Goal: Transaction & Acquisition: Purchase product/service

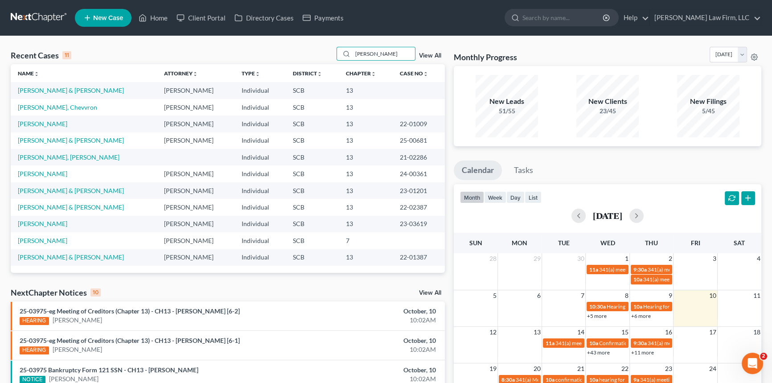
drag, startPoint x: 392, startPoint y: 53, endPoint x: 301, endPoint y: 57, distance: 91.0
click at [301, 57] on div "Recent Cases 11 richardson View All" at bounding box center [228, 55] width 434 height 17
type input "thomas"
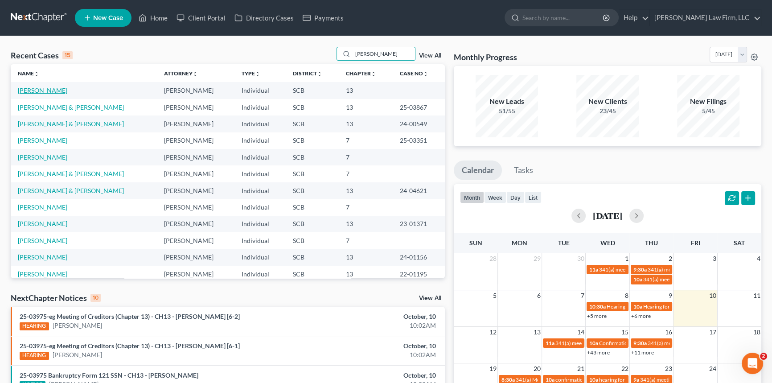
click at [49, 93] on link "[PERSON_NAME]" at bounding box center [43, 91] width 50 height 8
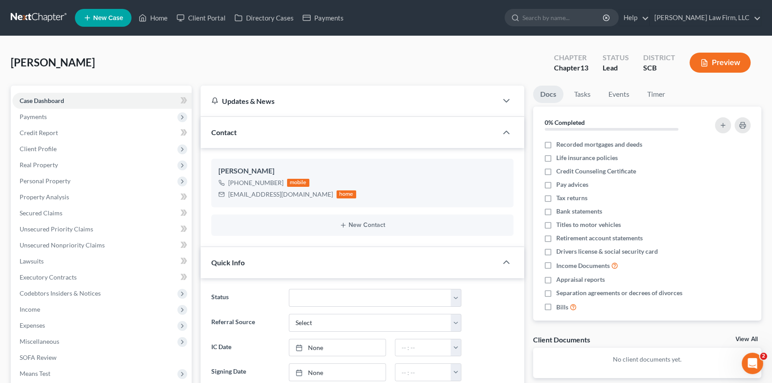
select select "0"
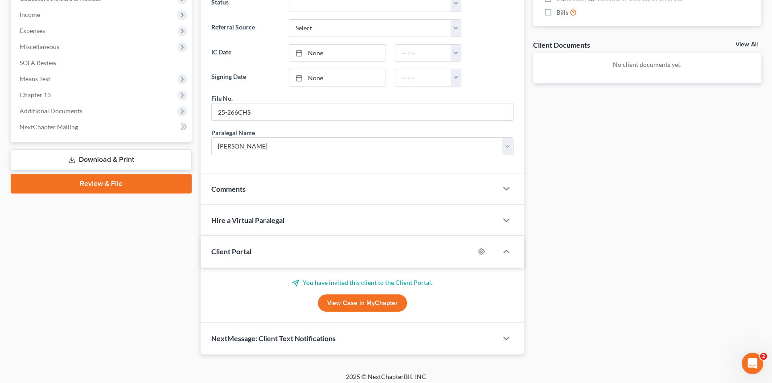
scroll to position [298, 0]
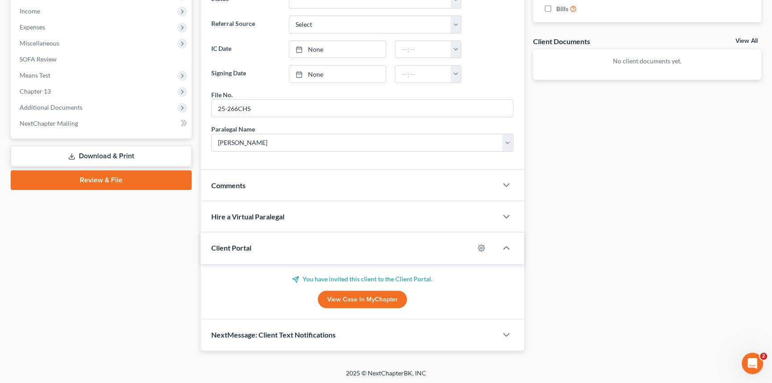
click at [243, 239] on div "Client Portal" at bounding box center [338, 247] width 274 height 31
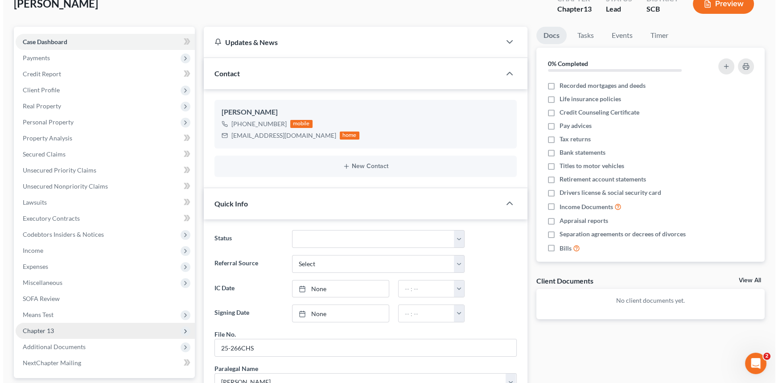
scroll to position [0, 0]
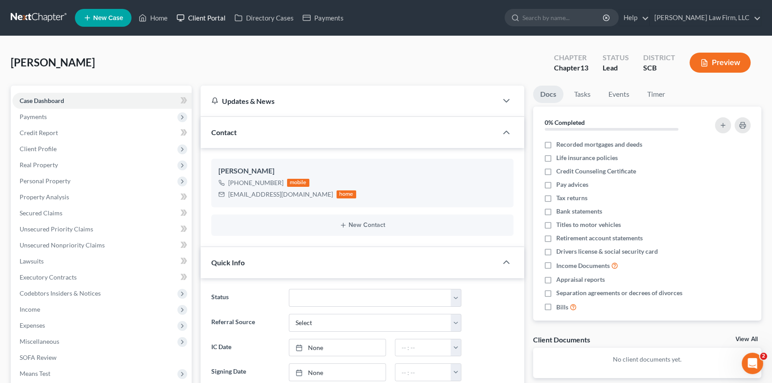
click at [212, 22] on link "Client Portal" at bounding box center [201, 18] width 58 height 16
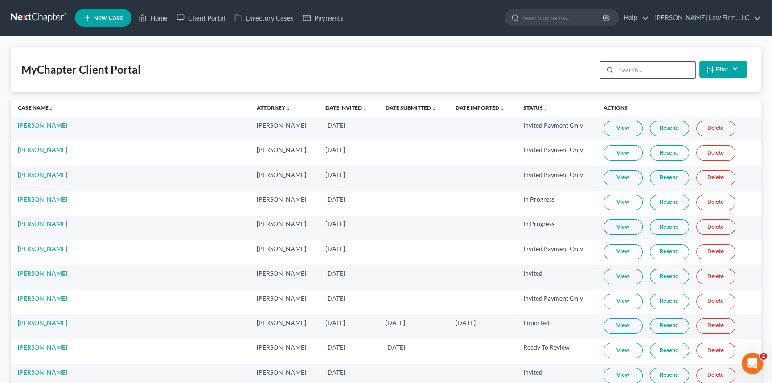
click at [627, 74] on input "search" at bounding box center [656, 70] width 79 height 17
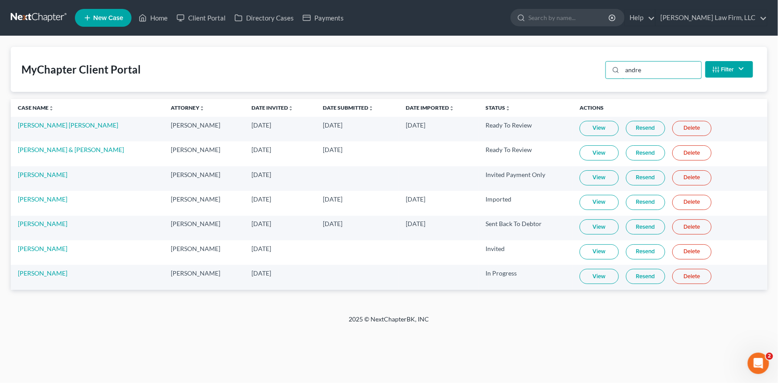
type input "andre"
click at [593, 273] on link "View" at bounding box center [599, 276] width 39 height 15
click at [48, 13] on link at bounding box center [39, 18] width 57 height 16
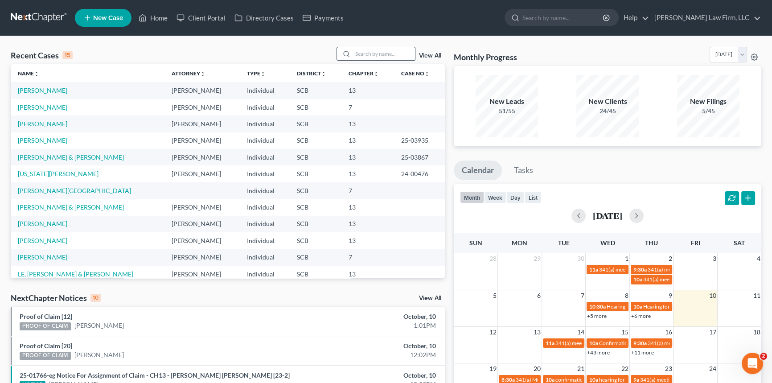
click at [362, 54] on input "search" at bounding box center [384, 53] width 62 height 13
type input "holmes"
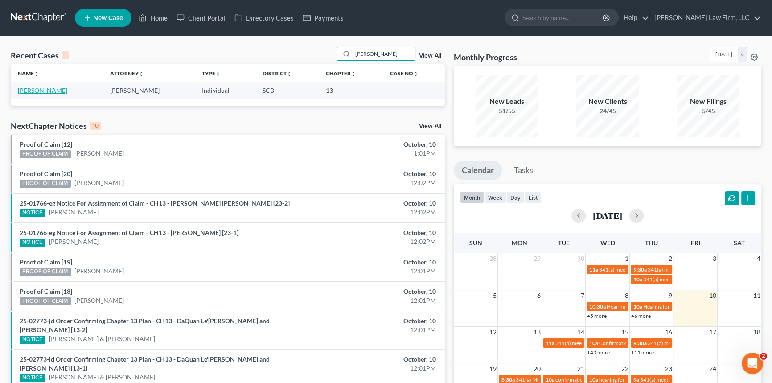
click at [29, 92] on link "[PERSON_NAME]" at bounding box center [43, 91] width 50 height 8
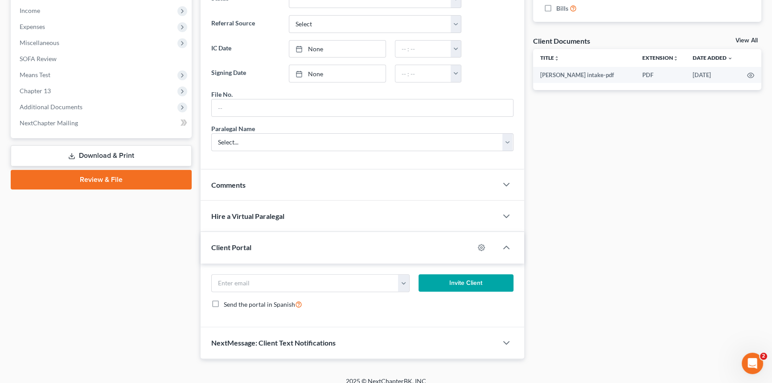
scroll to position [306, 0]
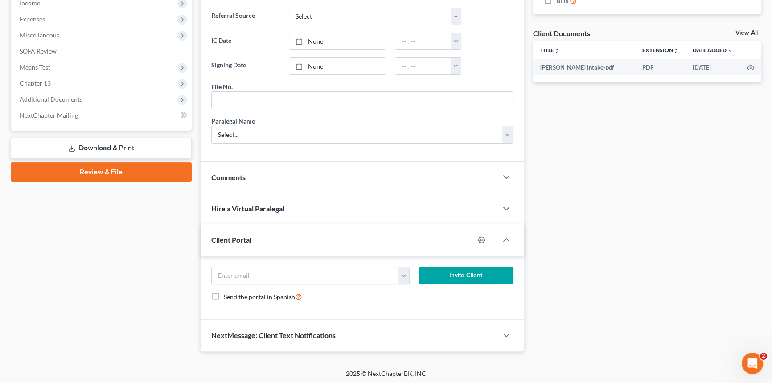
click at [226, 174] on span "Comments" at bounding box center [228, 177] width 34 height 8
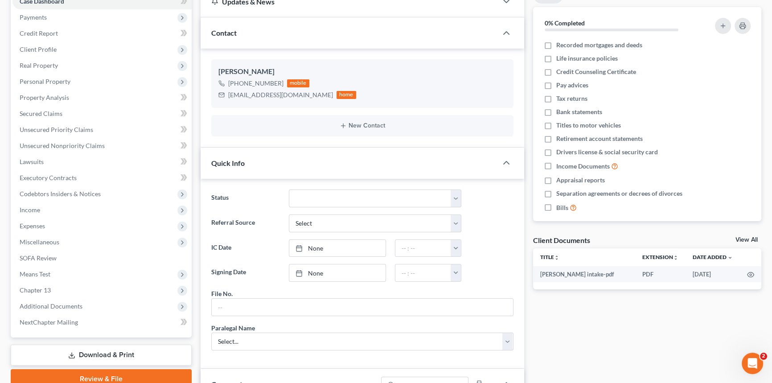
scroll to position [0, 0]
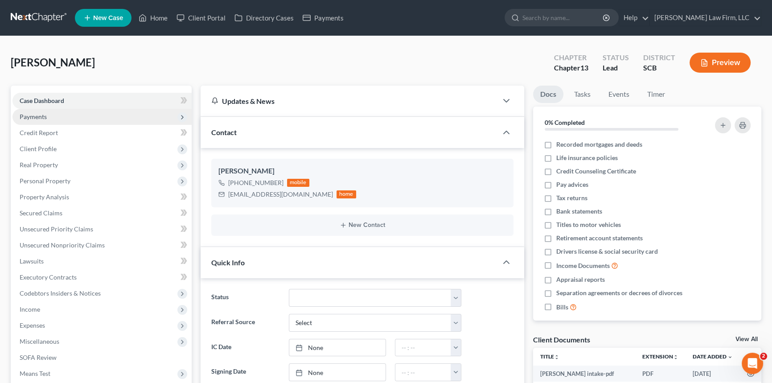
click at [49, 118] on span "Payments" at bounding box center [101, 117] width 179 height 16
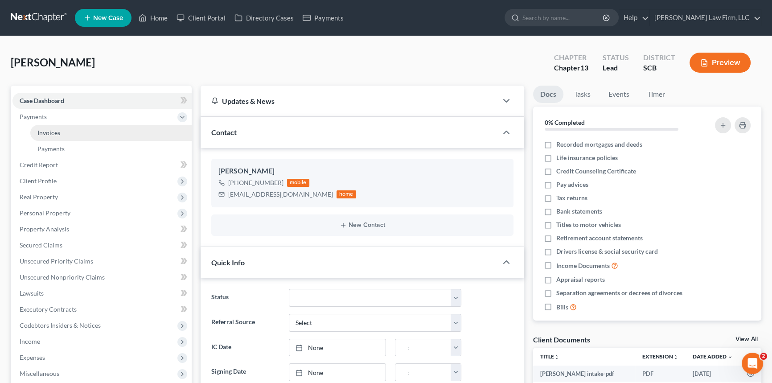
click at [54, 129] on span "Invoices" at bounding box center [48, 133] width 23 height 8
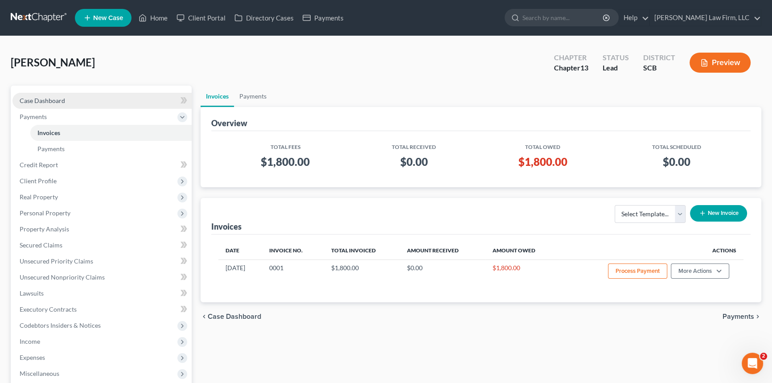
click at [54, 101] on span "Case Dashboard" at bounding box center [42, 101] width 45 height 8
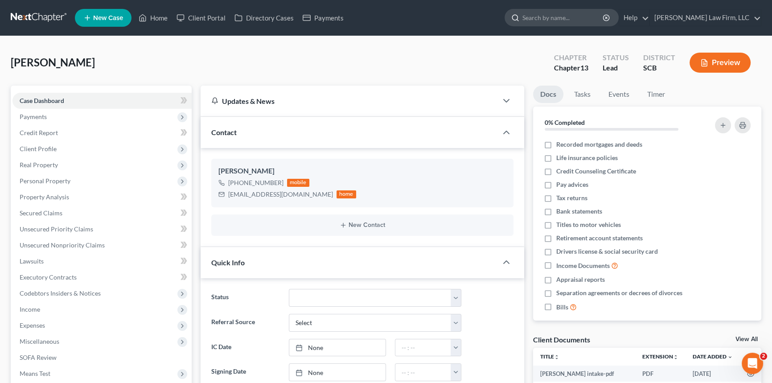
click at [598, 18] on input "search" at bounding box center [564, 17] width 82 height 17
type input "thomas"
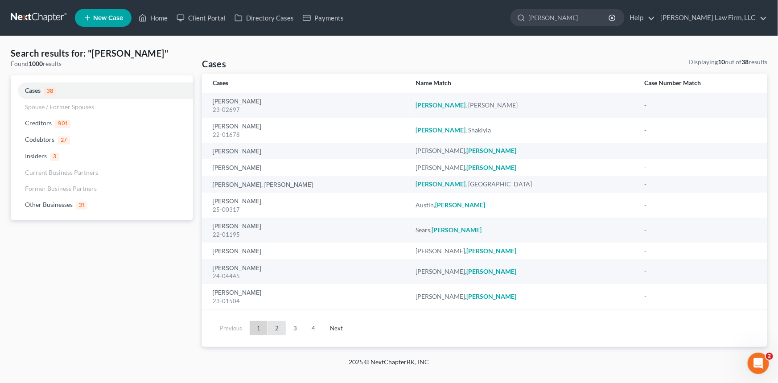
click at [284, 327] on link "2" at bounding box center [277, 328] width 18 height 14
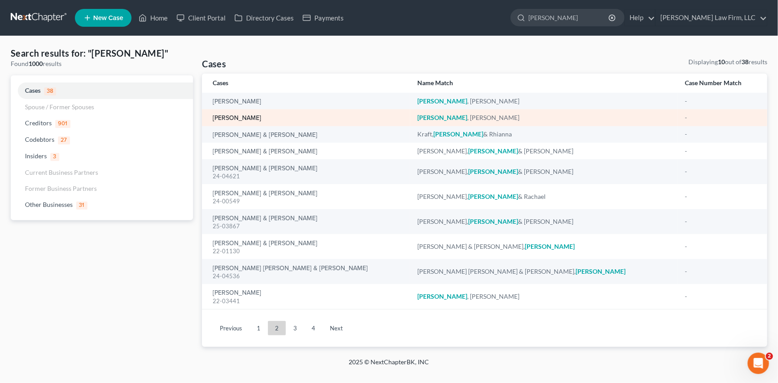
click at [241, 114] on div "[PERSON_NAME]" at bounding box center [308, 117] width 190 height 9
click at [234, 117] on link "[PERSON_NAME]" at bounding box center [237, 118] width 49 height 6
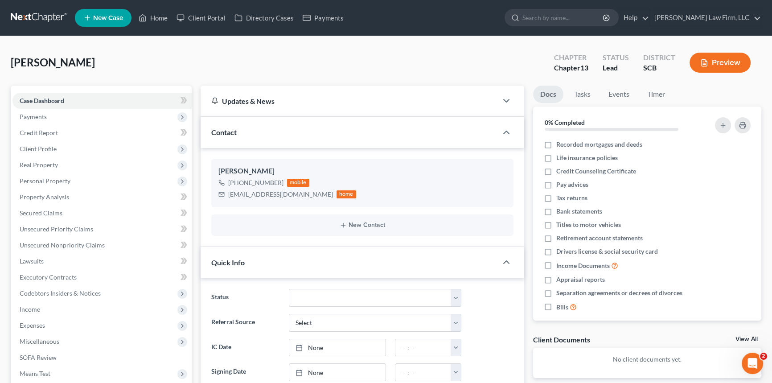
select select "0"
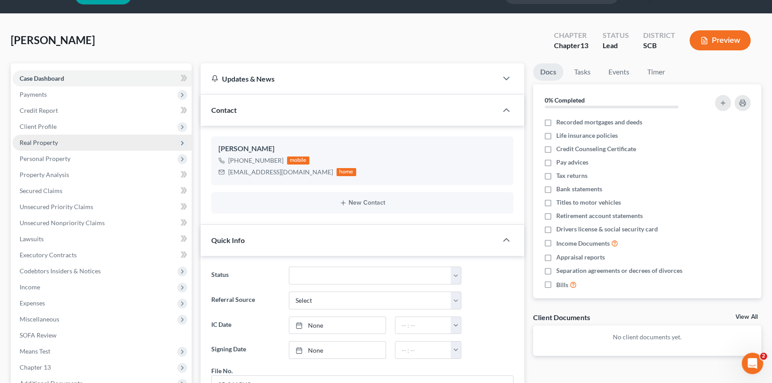
scroll to position [40, 0]
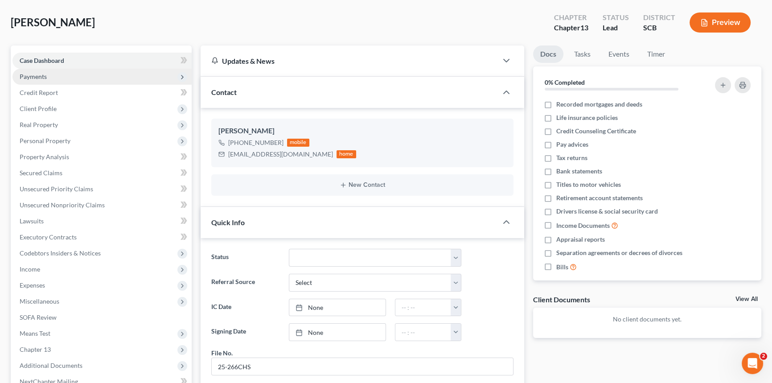
click at [63, 75] on span "Payments" at bounding box center [101, 77] width 179 height 16
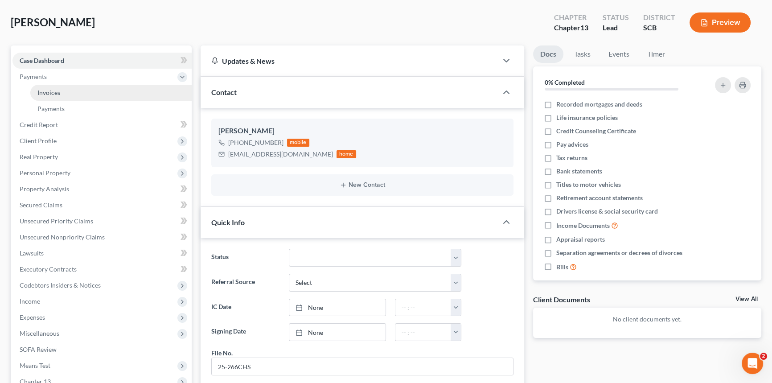
click at [62, 95] on link "Invoices" at bounding box center [110, 93] width 161 height 16
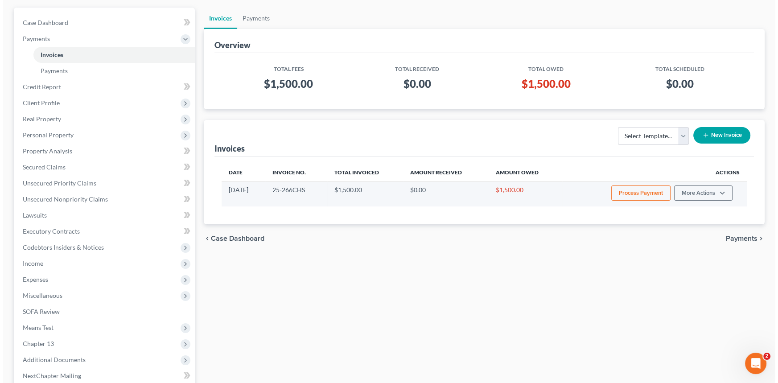
scroll to position [81, 0]
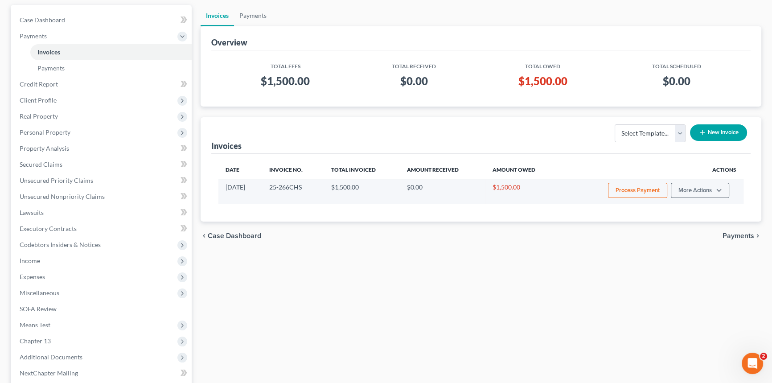
click at [644, 194] on button "Process Payment" at bounding box center [637, 190] width 59 height 15
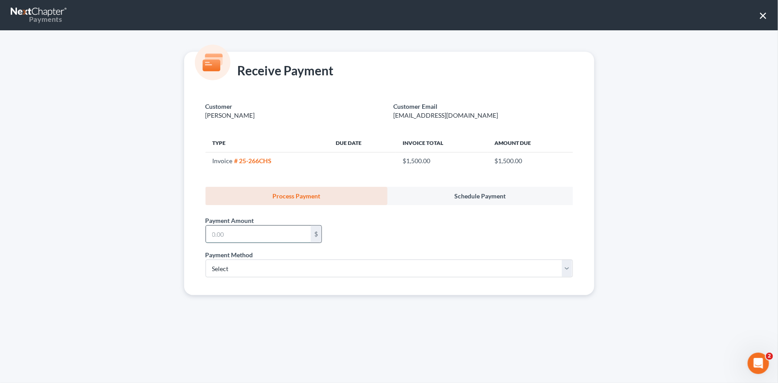
click at [263, 235] on input "text" at bounding box center [258, 234] width 105 height 17
type input "500.00"
click at [243, 274] on select "Select ACH Credit Card" at bounding box center [389, 269] width 367 height 18
select select "1"
click at [206, 260] on select "Select ACH Credit Card" at bounding box center [389, 269] width 367 height 18
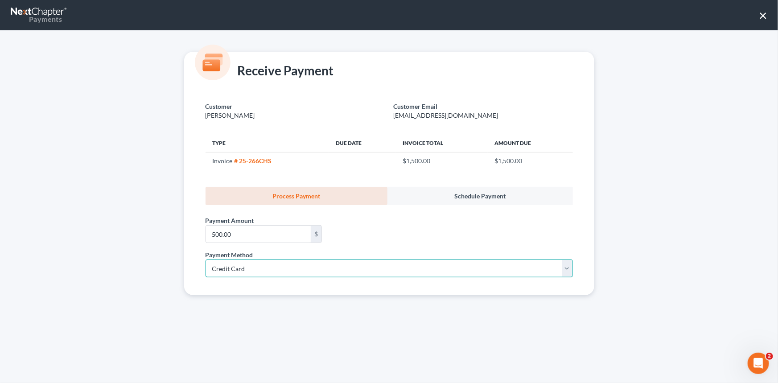
select select "42"
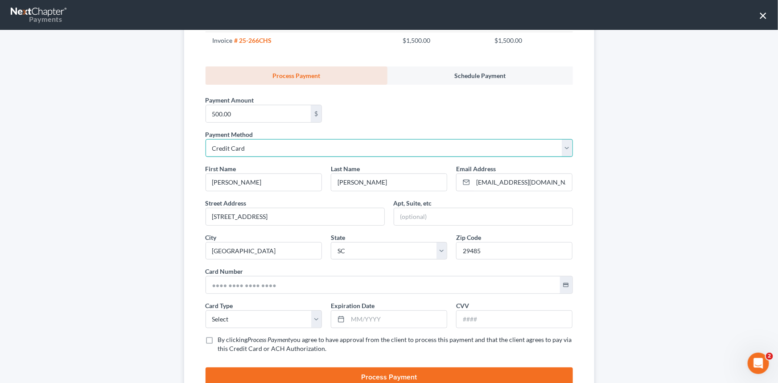
scroll to position [121, 0]
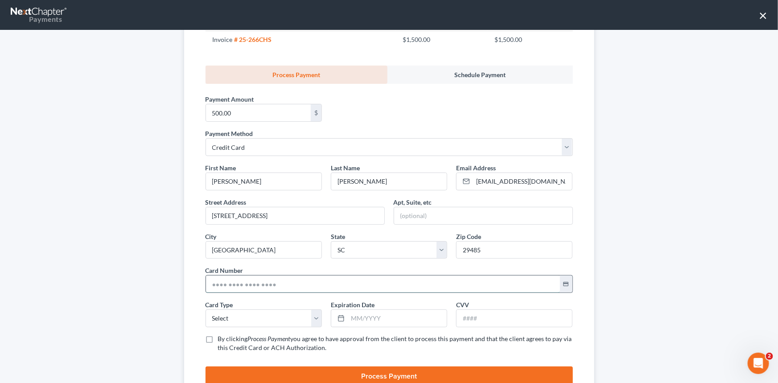
click at [238, 284] on input "text" at bounding box center [383, 284] width 354 height 17
type input "4574 3102 7090 9501"
click at [236, 309] on select "Select Visa MasterCard Discover American Express" at bounding box center [264, 318] width 116 height 18
select select "0"
click at [206, 309] on select "Select Visa MasterCard Discover American Express" at bounding box center [264, 318] width 116 height 18
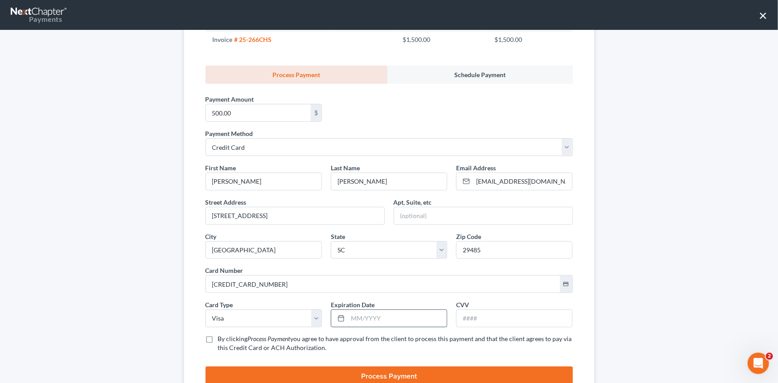
click at [348, 318] on input "text" at bounding box center [397, 318] width 99 height 17
type input "02/2030"
click at [523, 321] on input "text" at bounding box center [515, 318] width 116 height 17
type input "104"
click at [373, 342] on label "By clicking Process Payment you agree to have approval from the client to proce…" at bounding box center [395, 343] width 355 height 18
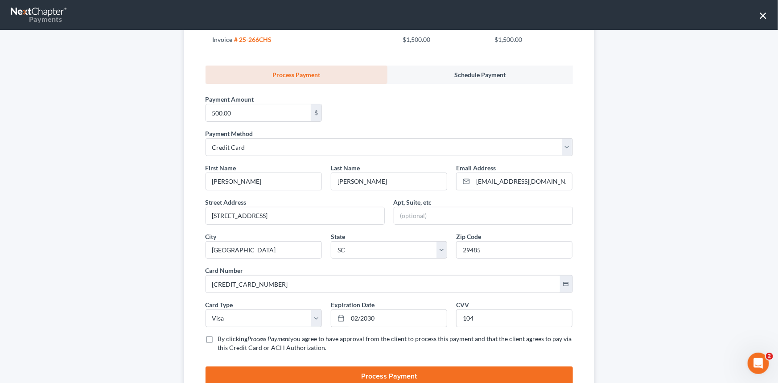
click at [227, 340] on input "By clicking Process Payment you agree to have approval from the client to proce…" at bounding box center [225, 337] width 6 height 6
checkbox input "true"
click at [408, 375] on button "Process Payment" at bounding box center [389, 377] width 367 height 20
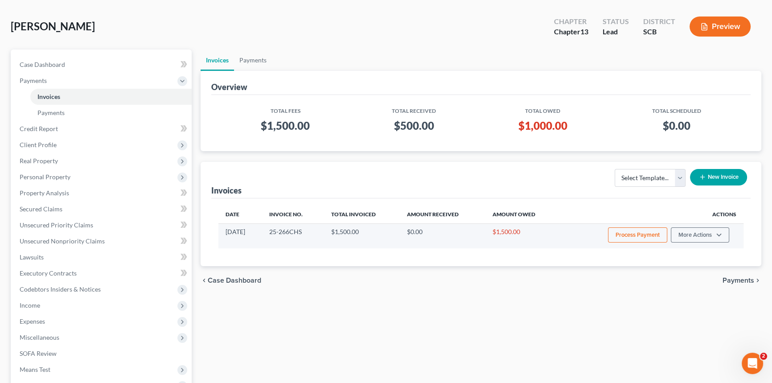
scroll to position [0, 0]
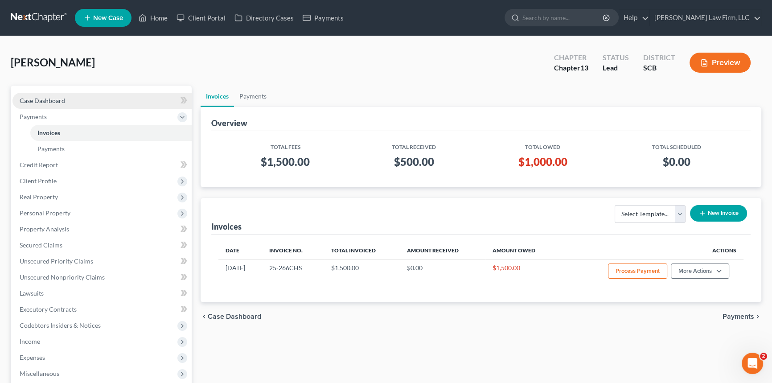
click at [46, 102] on span "Case Dashboard" at bounding box center [42, 101] width 45 height 8
select select "0"
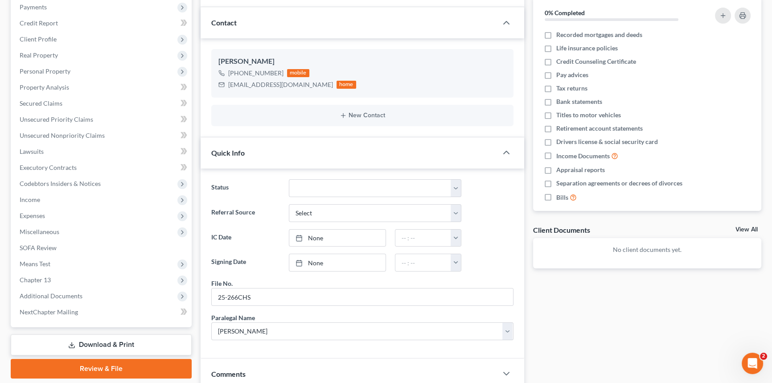
scroll to position [121, 0]
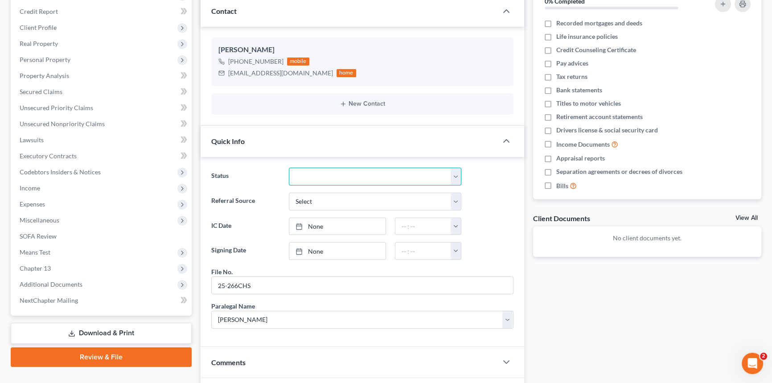
click at [298, 180] on select "Discharged Dismissed Filed In Progress Lead Lost Lead Ready to File To Review W…" at bounding box center [375, 177] width 173 height 18
select select "3"
click at [289, 168] on select "Discharged Dismissed Filed In Progress Lead Lost Lead Ready to File To Review W…" at bounding box center [375, 177] width 173 height 18
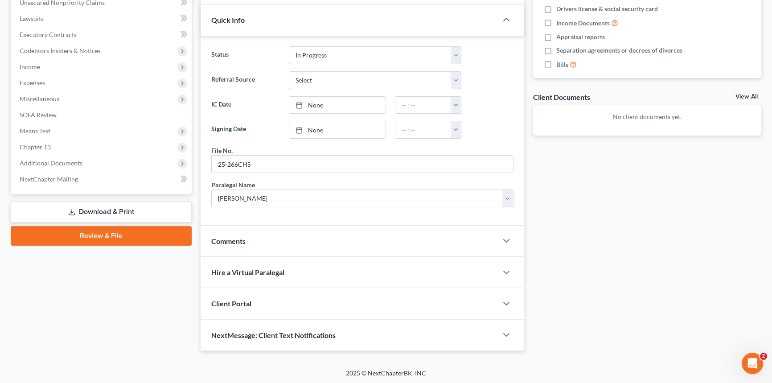
click at [247, 243] on div "Comments" at bounding box center [349, 241] width 297 height 31
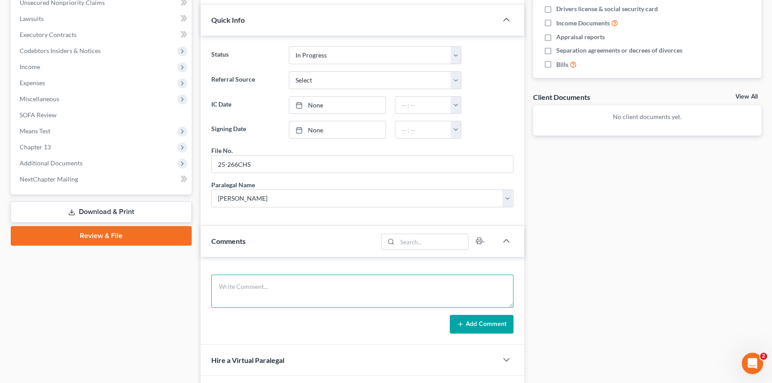
click at [262, 294] on textarea at bounding box center [362, 291] width 302 height 33
type textarea "client paid $500 today with his debit card-kB"
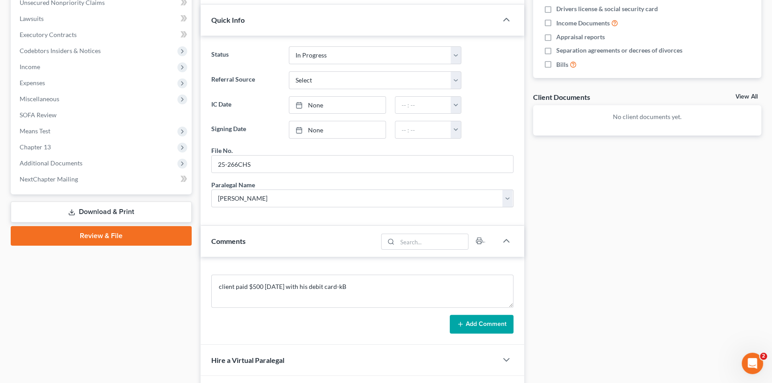
click at [478, 316] on button "Add Comment" at bounding box center [482, 324] width 64 height 19
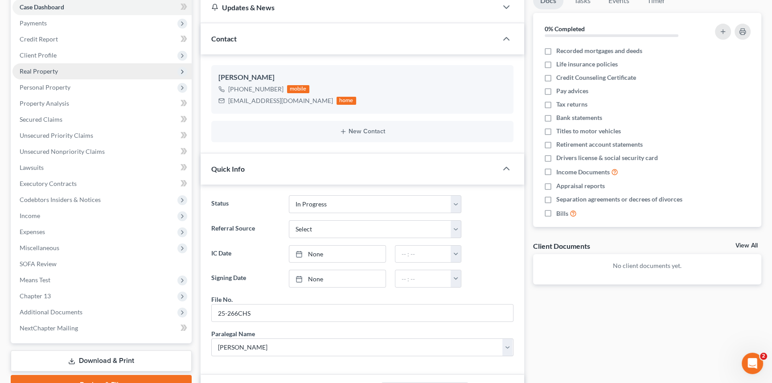
scroll to position [0, 0]
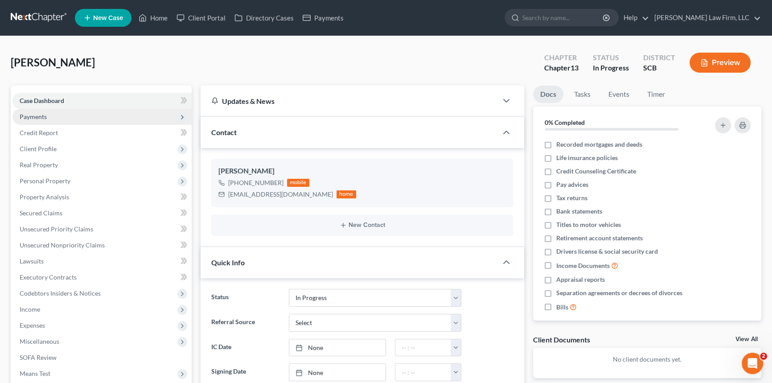
click at [48, 120] on span "Payments" at bounding box center [101, 117] width 179 height 16
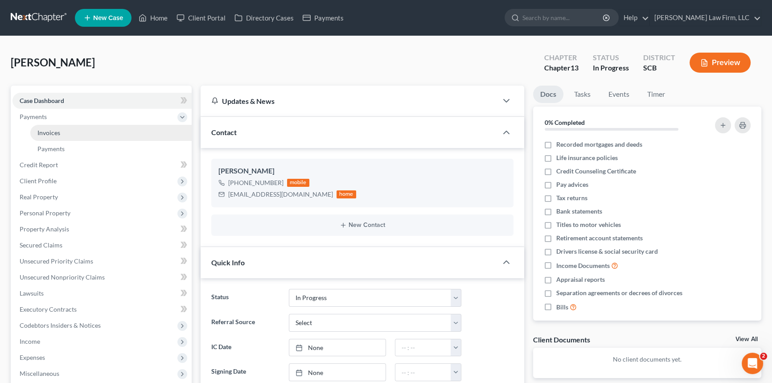
click at [49, 129] on span "Invoices" at bounding box center [48, 133] width 23 height 8
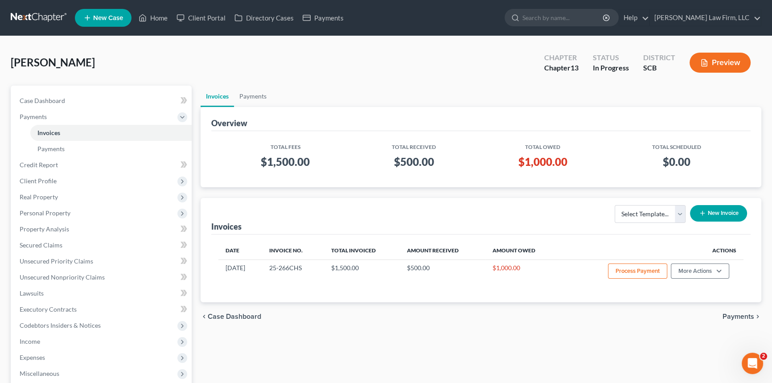
click at [37, 17] on link at bounding box center [39, 18] width 57 height 16
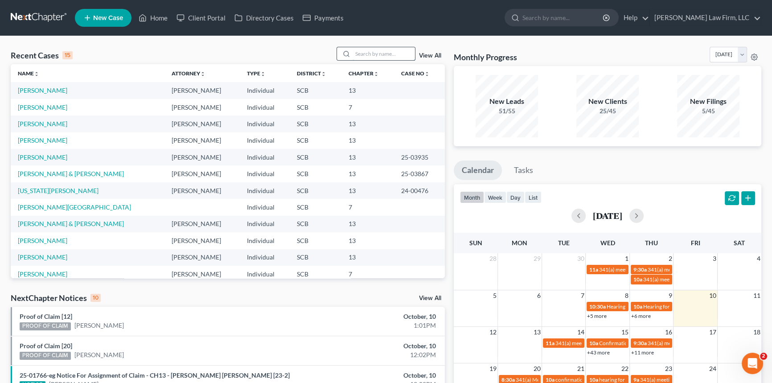
click at [379, 50] on input "search" at bounding box center [384, 53] width 62 height 13
type input "[PERSON_NAME]"
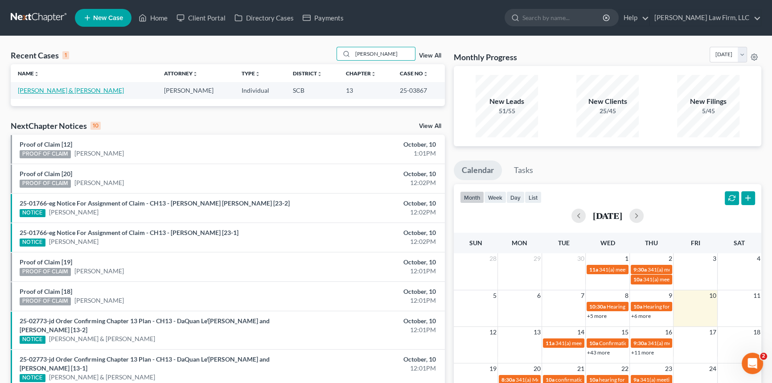
click at [70, 91] on link "[PERSON_NAME] & [PERSON_NAME]" at bounding box center [71, 91] width 106 height 8
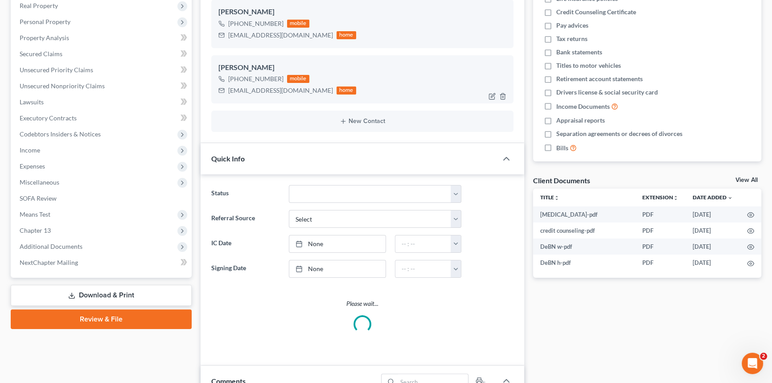
scroll to position [243, 0]
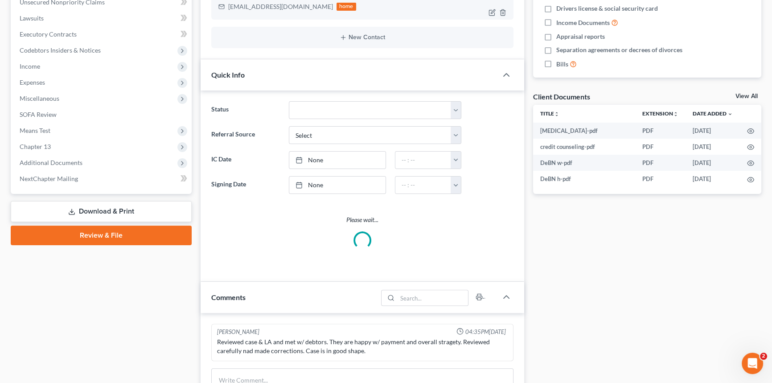
select select "2"
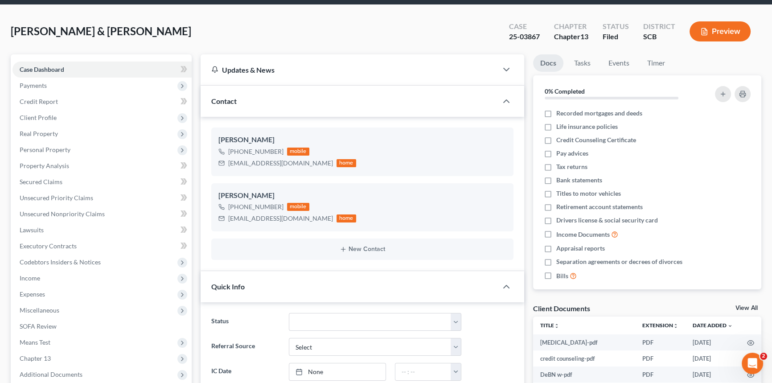
scroll to position [0, 0]
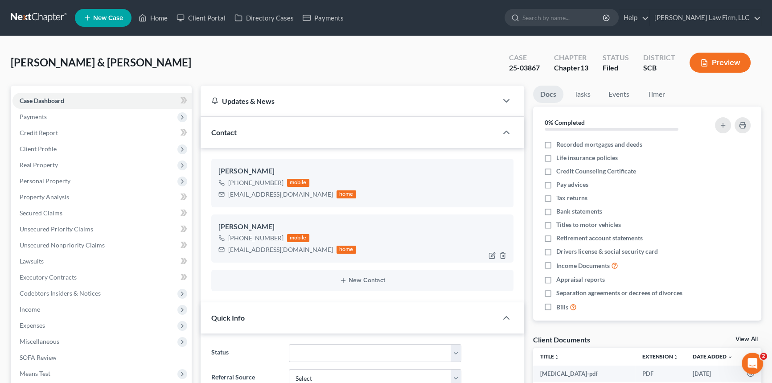
drag, startPoint x: 281, startPoint y: 237, endPoint x: 239, endPoint y: 233, distance: 42.1
click at [239, 233] on div "[PHONE_NUMBER] mobile" at bounding box center [288, 238] width 138 height 12
copy div "609) 820-9651"
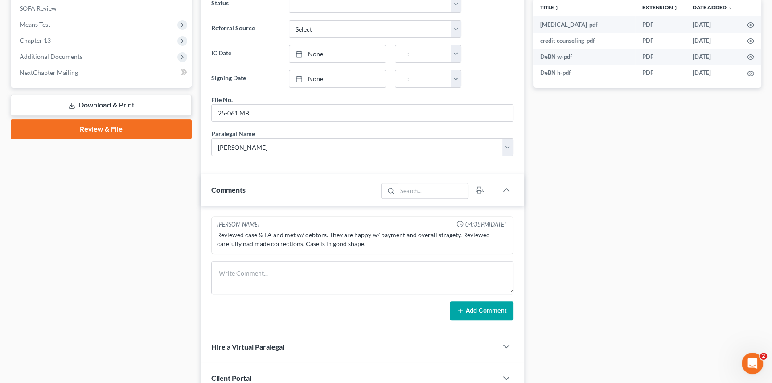
scroll to position [423, 0]
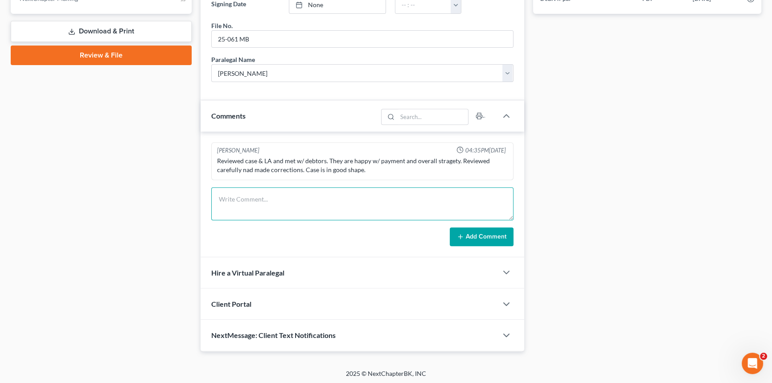
click at [270, 210] on textarea at bounding box center [362, 203] width 302 height 33
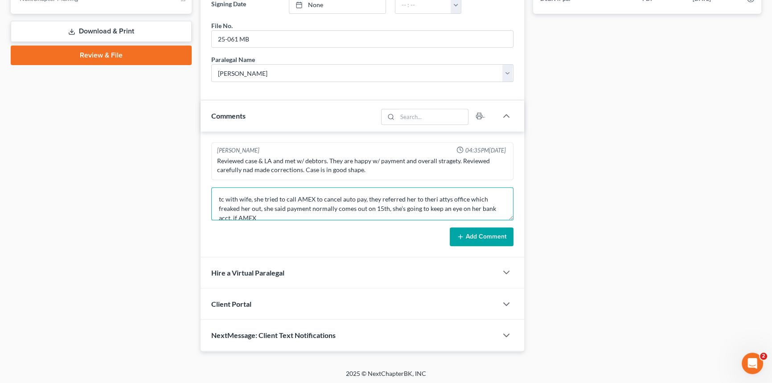
scroll to position [1, 0]
click at [432, 196] on textarea "tc with wife, she tried to call AMEX to cancel auto pay, they referred her to t…" at bounding box center [362, 203] width 302 height 33
click at [423, 195] on textarea "tc with wife, she tried to call AMEX to cancel auto pay, they referred her to t…" at bounding box center [362, 203] width 302 height 33
click at [428, 196] on textarea "tc with wife, she tried to call AMEX to cancel auto pay, they referred her to t…" at bounding box center [362, 203] width 302 height 33
type textarea "tc with wife, she tried to call AMEX to cancel auto pay, they referred her to t…"
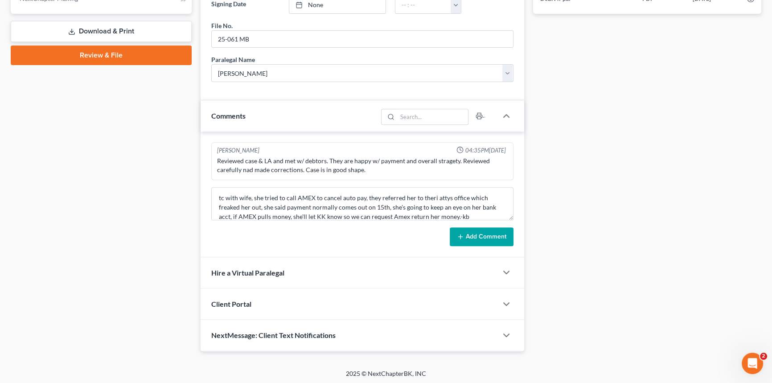
click at [461, 233] on icon at bounding box center [460, 236] width 7 height 7
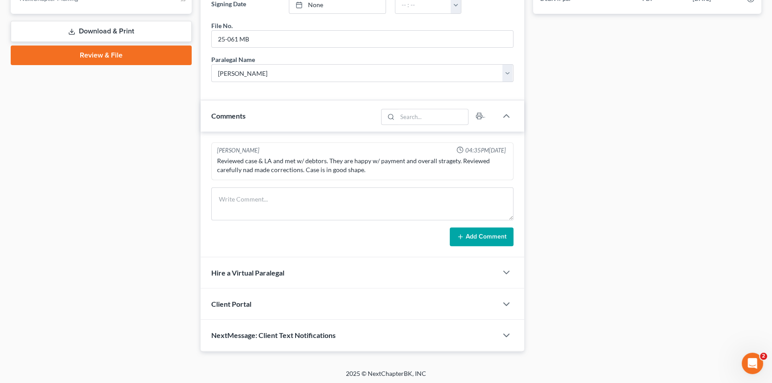
scroll to position [0, 0]
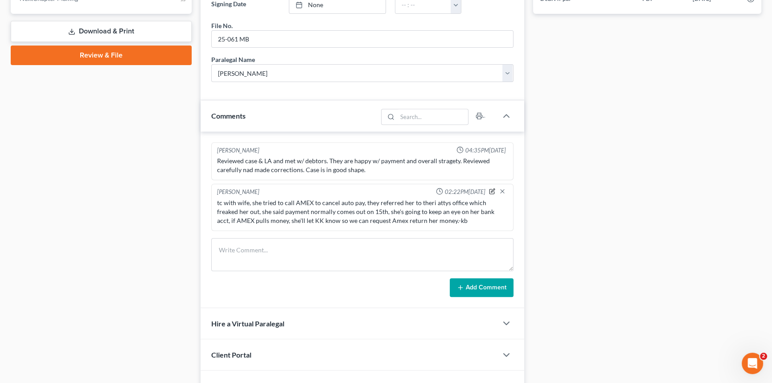
click at [492, 191] on icon "button" at bounding box center [492, 191] width 6 height 6
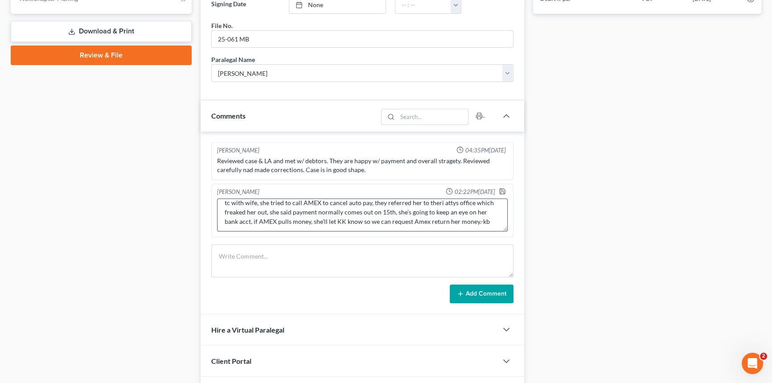
scroll to position [9, 0]
click at [470, 221] on textarea "tc with wife, she tried to call AMEX to cancel auto pay, they referred her to t…" at bounding box center [362, 214] width 291 height 33
type textarea "tc with wife, she tried to call AMEX to cancel auto pay, they referred her to t…"
click at [503, 184] on div "Sherry Sutton 02:22PM, 10/10/2025 tc with wife, she tried to call AMEX to cance…" at bounding box center [362, 211] width 302 height 54
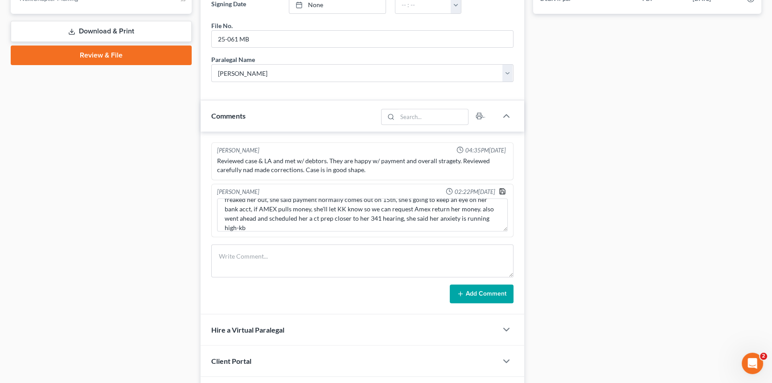
click at [501, 189] on icon "button" at bounding box center [502, 191] width 7 height 7
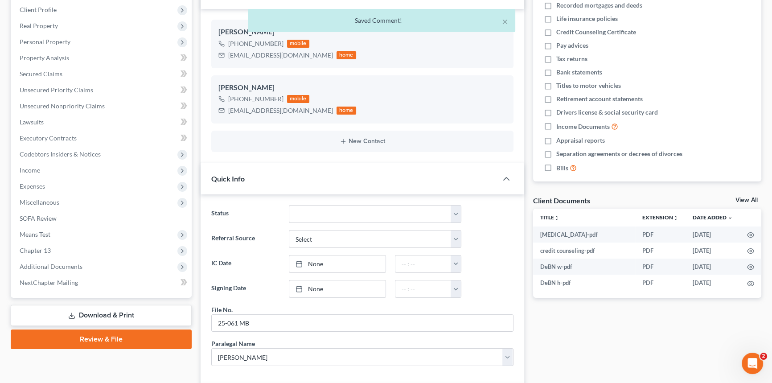
scroll to position [0, 0]
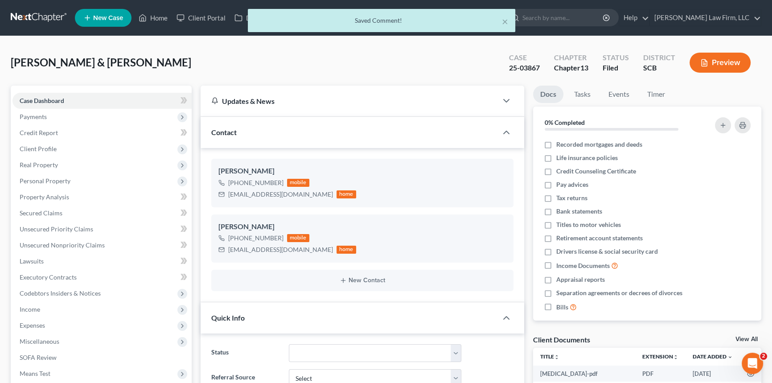
click at [53, 17] on div "× Saved Comment!" at bounding box center [382, 23] width 772 height 28
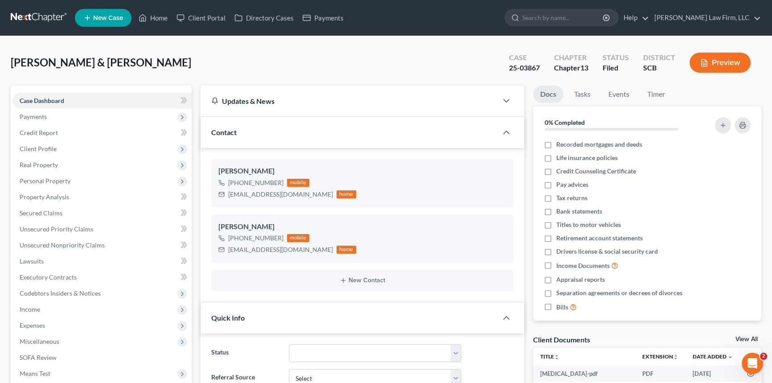
click at [37, 12] on link at bounding box center [39, 18] width 57 height 16
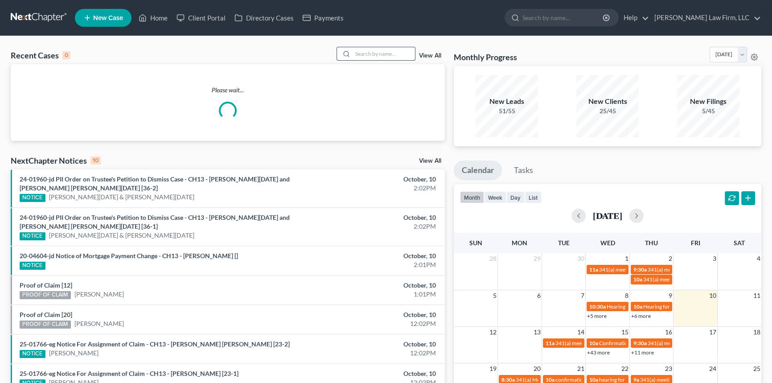
click at [361, 51] on input "search" at bounding box center [384, 53] width 62 height 13
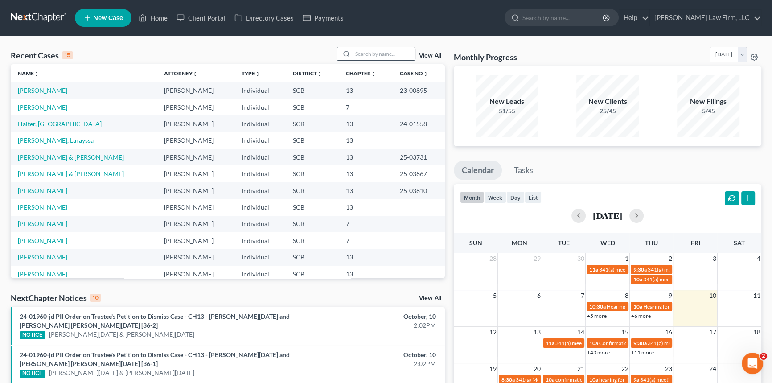
click at [359, 50] on input "search" at bounding box center [384, 53] width 62 height 13
click at [407, 55] on input "search" at bounding box center [384, 53] width 62 height 13
type input "mitchell"
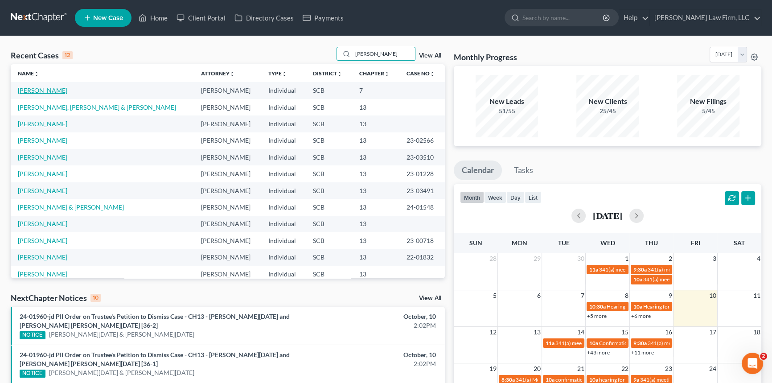
click at [52, 90] on link "Brenneman, Mitchell" at bounding box center [43, 91] width 50 height 8
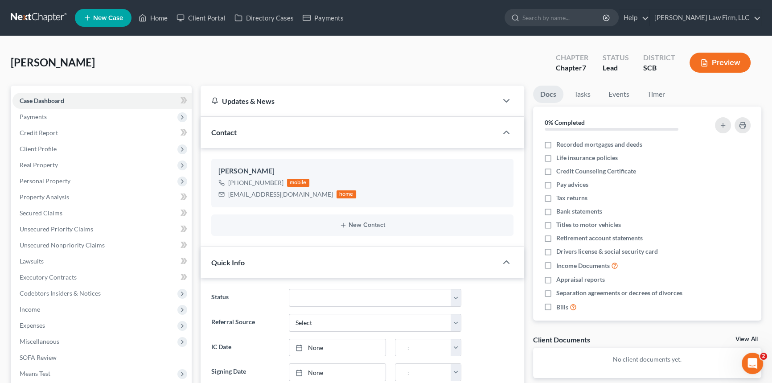
select select "0"
click at [37, 113] on span "Payments" at bounding box center [33, 117] width 27 height 8
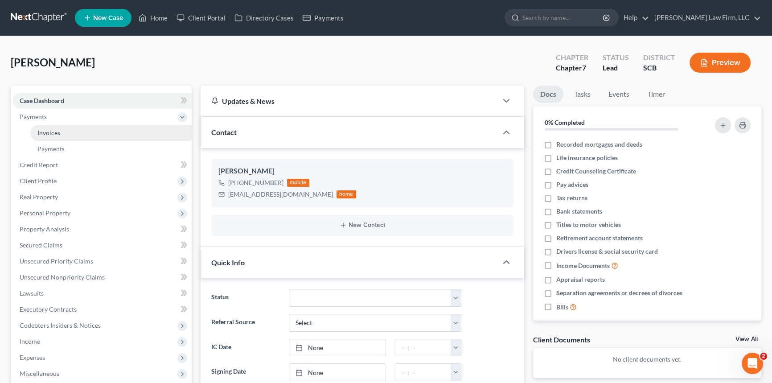
click at [48, 128] on link "Invoices" at bounding box center [110, 133] width 161 height 16
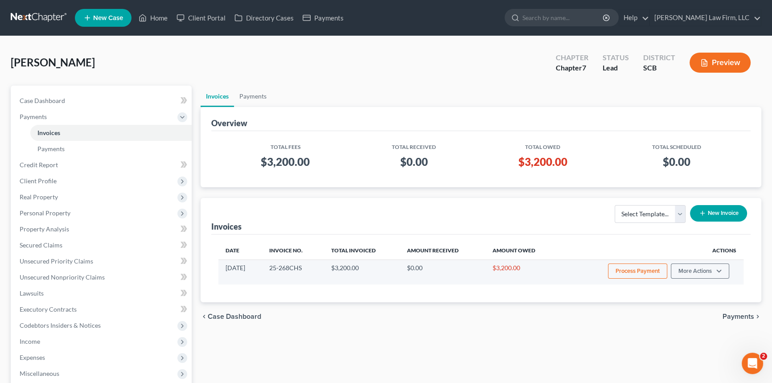
click at [637, 266] on button "Process Payment" at bounding box center [637, 271] width 59 height 15
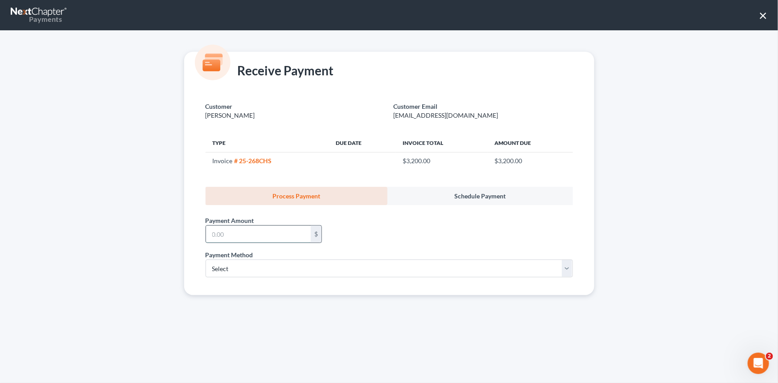
click at [259, 238] on input "text" at bounding box center [258, 234] width 105 height 17
type input "2"
click at [259, 238] on input "text" at bounding box center [258, 234] width 105 height 17
type input "5"
click at [124, 41] on div "Receive Payment Customer Brenneman, Mitchell Customer Email mitchellbbrenneman@…" at bounding box center [389, 206] width 778 height 353
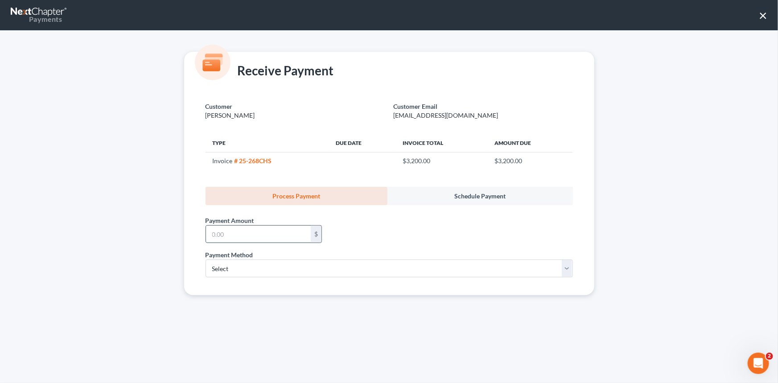
click at [210, 236] on input "text" at bounding box center [258, 234] width 105 height 17
type input "500.00"
click at [217, 272] on select "Select ACH Credit Card" at bounding box center [389, 269] width 367 height 18
select select "1"
click at [206, 260] on select "Select ACH Credit Card" at bounding box center [389, 269] width 367 height 18
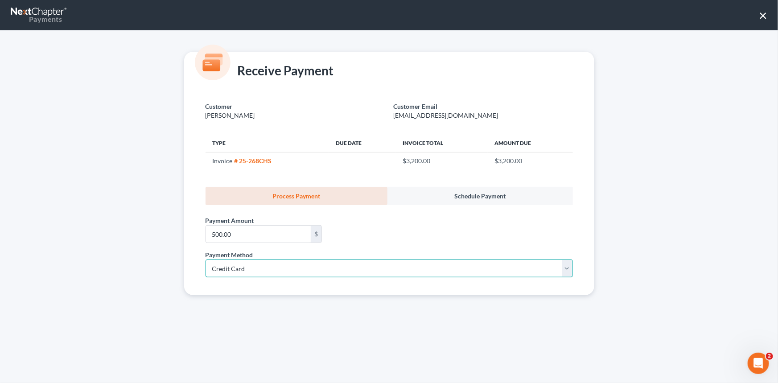
select select "42"
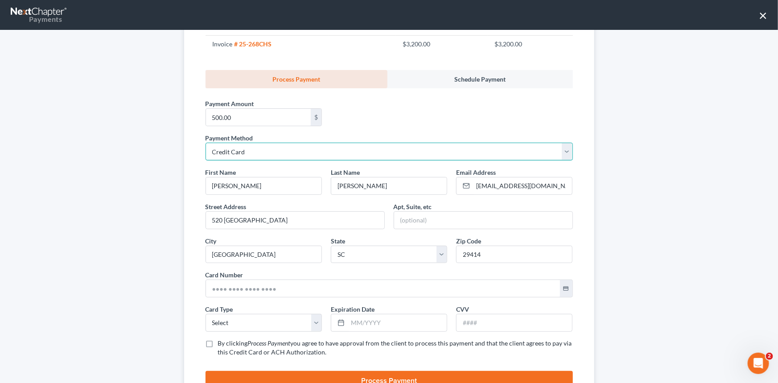
scroll to position [121, 0]
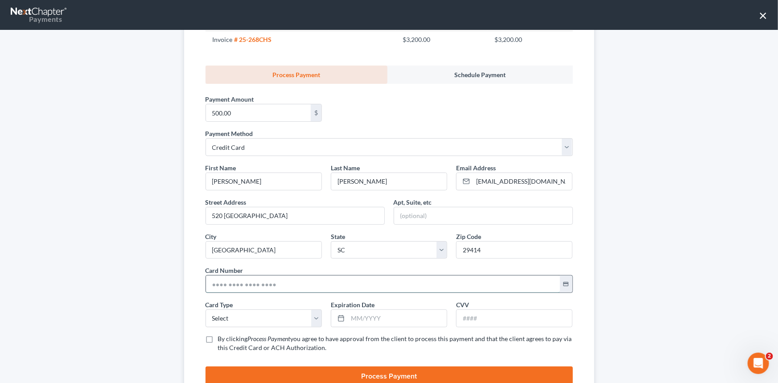
click at [232, 284] on input "text" at bounding box center [383, 284] width 354 height 17
type input "4744 7701 7461 3210"
click at [219, 321] on select "Select Visa MasterCard Discover American Express" at bounding box center [264, 318] width 116 height 18
select select "0"
click at [206, 309] on select "Select Visa MasterCard Discover American Express" at bounding box center [264, 318] width 116 height 18
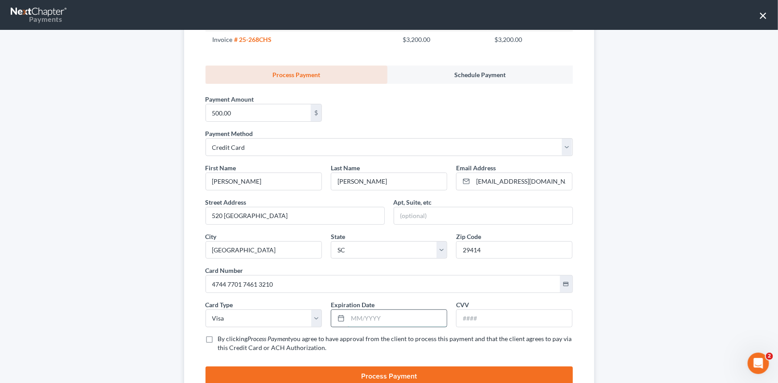
click at [368, 319] on input "text" at bounding box center [397, 318] width 99 height 17
type input "08/2027"
click at [491, 320] on input "text" at bounding box center [515, 318] width 116 height 17
type input "452"
click at [235, 339] on span "By clicking" at bounding box center [233, 339] width 30 height 8
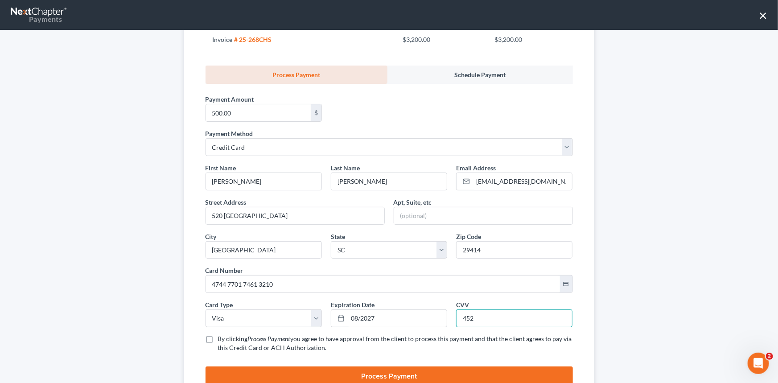
click at [227, 339] on input "By clicking Process Payment you agree to have approval from the client to proce…" at bounding box center [225, 337] width 6 height 6
checkbox input "true"
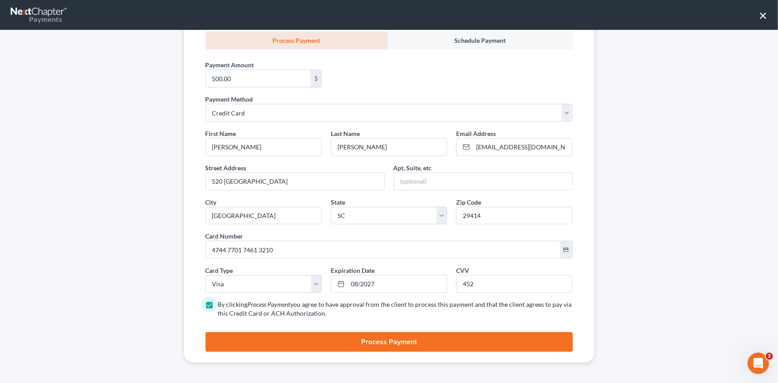
click at [403, 344] on button "Process Payment" at bounding box center [389, 342] width 367 height 20
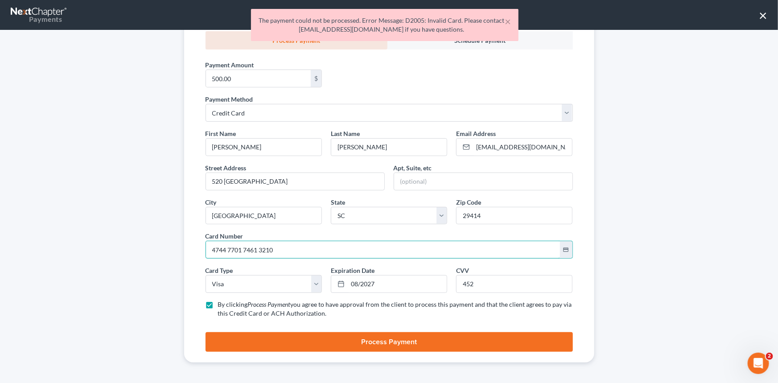
drag, startPoint x: 165, startPoint y: 249, endPoint x: 158, endPoint y: 247, distance: 7.6
click at [157, 247] on div "Receive Payment Customer Brenneman, Mitchell Customer Email mitchellbbrenneman@…" at bounding box center [389, 206] width 778 height 353
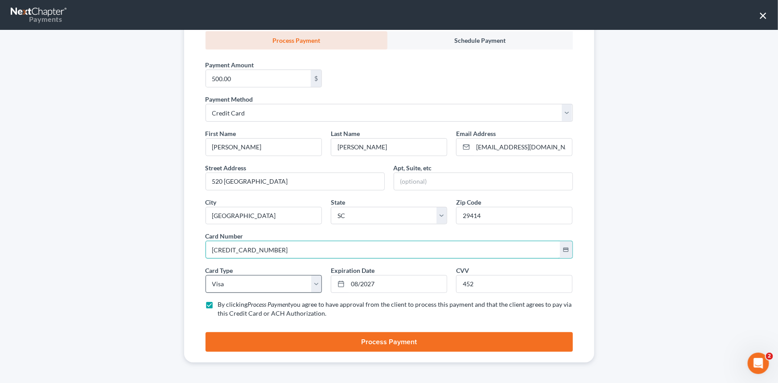
type input "4744 7701 7613 2109"
click at [235, 285] on select "Select Visa MasterCard Discover American Express" at bounding box center [264, 284] width 116 height 18
click at [288, 257] on input "4744 7701 7613 2109" at bounding box center [383, 249] width 354 height 17
click at [399, 285] on input "08/2027" at bounding box center [397, 284] width 99 height 17
drag, startPoint x: 502, startPoint y: 288, endPoint x: 487, endPoint y: 286, distance: 14.8
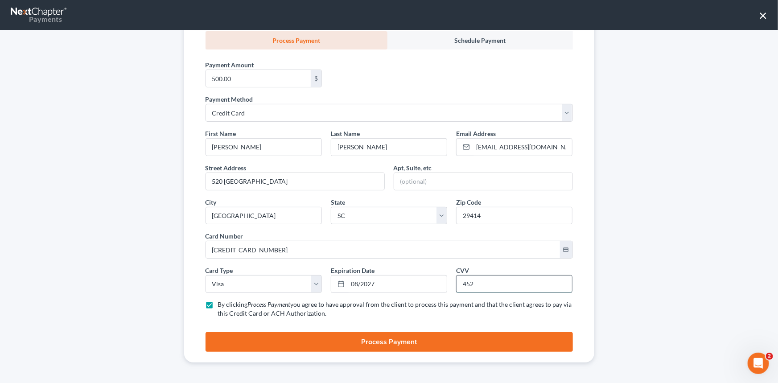
click at [502, 287] on input "452" at bounding box center [515, 284] width 116 height 17
click at [375, 341] on button "Process Payment" at bounding box center [389, 342] width 367 height 20
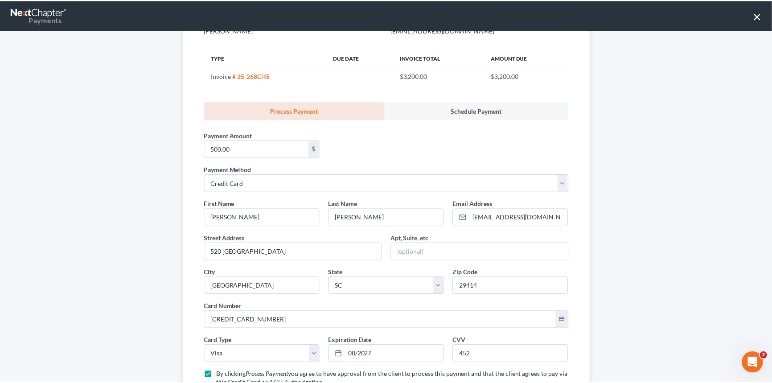
scroll to position [0, 0]
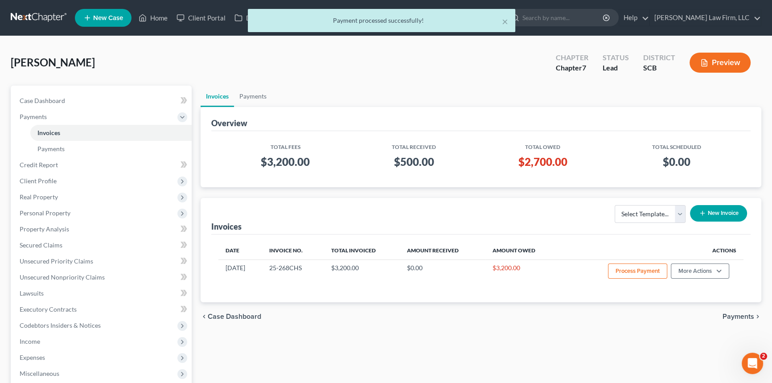
click at [39, 21] on div "× Payment processed successfully!" at bounding box center [382, 23] width 772 height 28
click at [39, 17] on div "× Payment processed successfully!" at bounding box center [382, 23] width 772 height 28
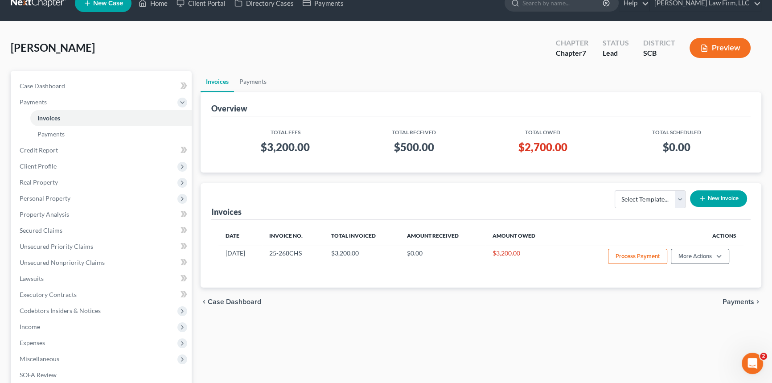
scroll to position [16, 0]
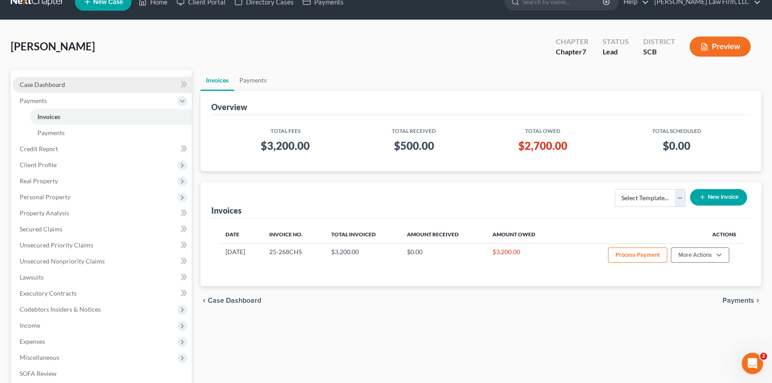
click at [36, 78] on link "Case Dashboard" at bounding box center [101, 85] width 179 height 16
select select "4"
select select "0"
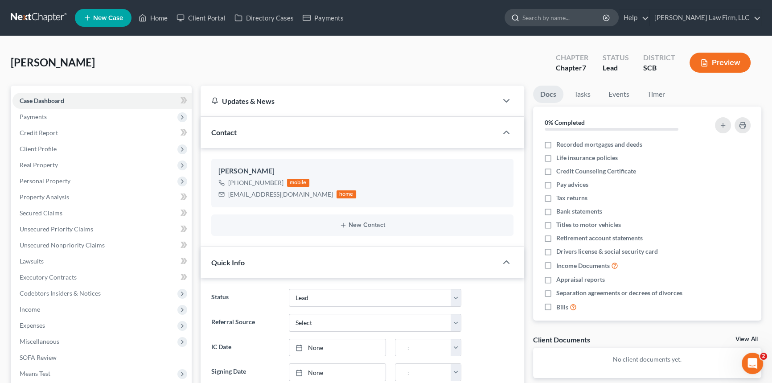
click at [589, 19] on input "search" at bounding box center [564, 17] width 82 height 17
type input "hamilton"
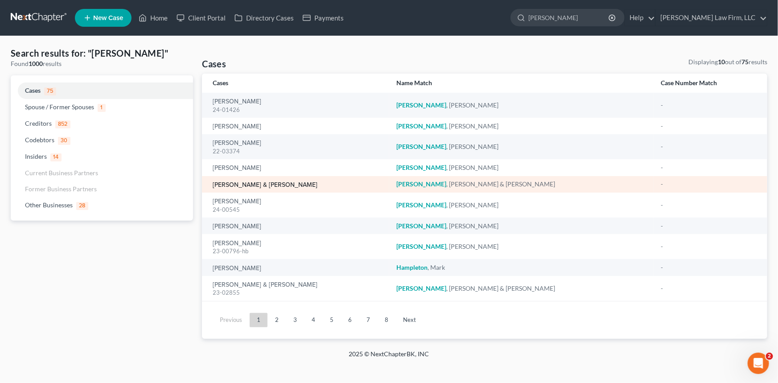
click at [261, 182] on link "[PERSON_NAME] & [PERSON_NAME]" at bounding box center [265, 185] width 105 height 6
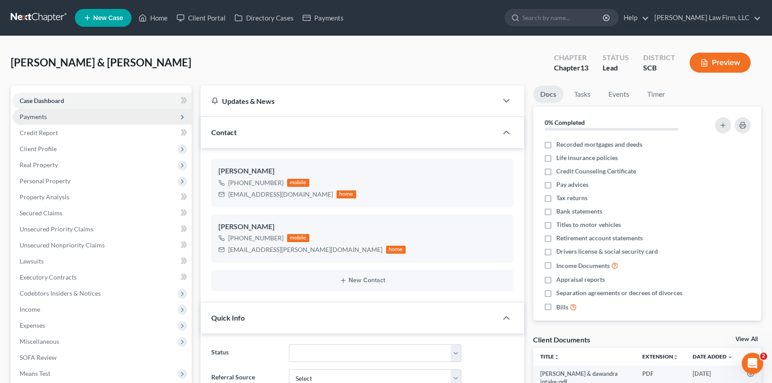
click at [45, 115] on span "Payments" at bounding box center [33, 117] width 27 height 8
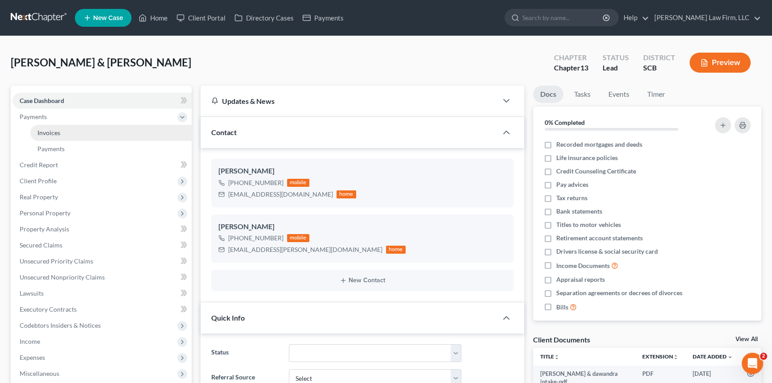
click at [61, 132] on link "Invoices" at bounding box center [110, 133] width 161 height 16
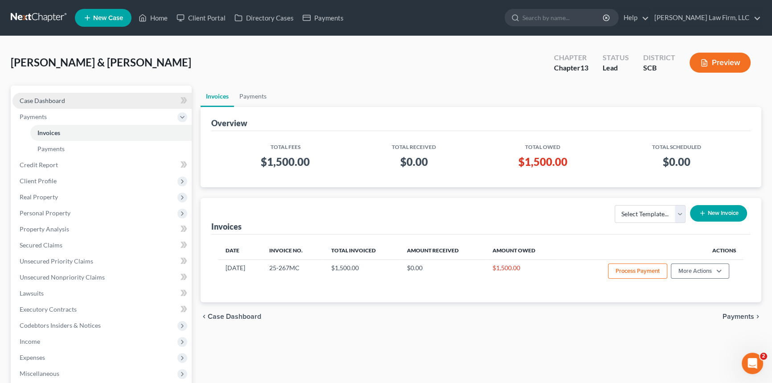
click at [45, 102] on span "Case Dashboard" at bounding box center [42, 101] width 45 height 8
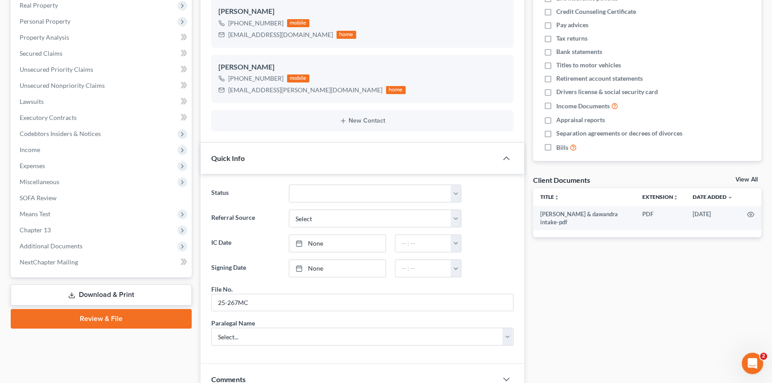
scroll to position [162, 0]
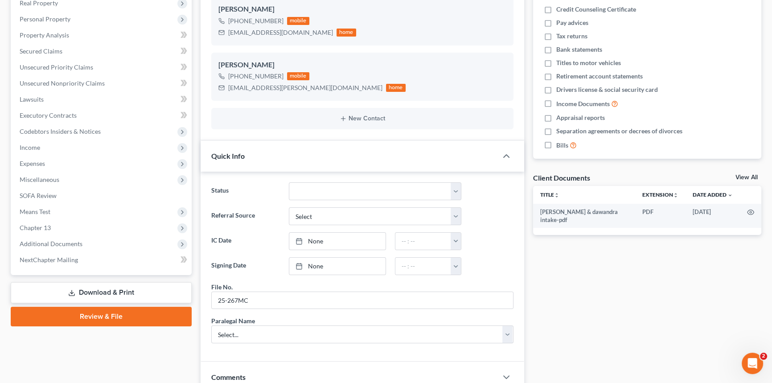
click at [316, 199] on ng-include "Status Discharged Dismissed Filed In Progress Lead Lost Lead Ready to File To R…" at bounding box center [362, 262] width 302 height 161
click at [316, 197] on select "Discharged Dismissed Filed In Progress Lead Lost Lead Ready to File To Review W…" at bounding box center [375, 191] width 173 height 18
select select "3"
click at [289, 182] on select "Discharged Dismissed Filed In Progress Lead Lost Lead Ready to File To Review W…" at bounding box center [375, 191] width 173 height 18
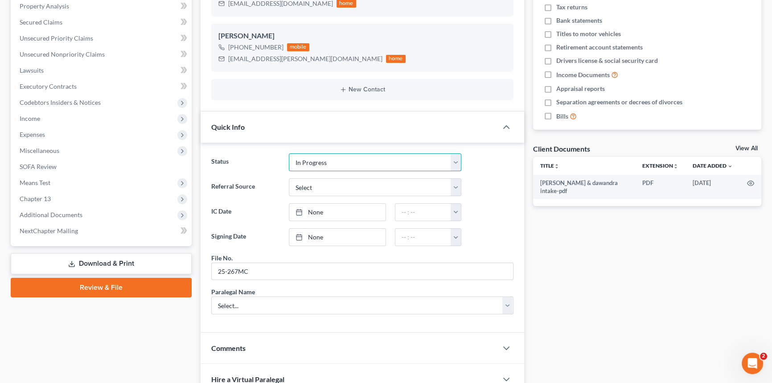
scroll to position [324, 0]
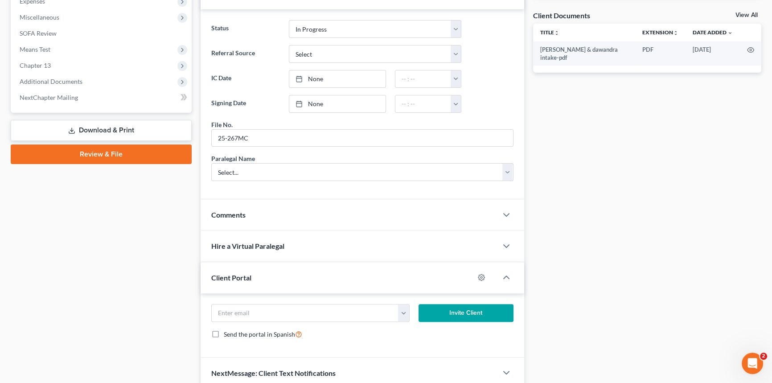
click at [232, 208] on div "Comments" at bounding box center [349, 214] width 297 height 31
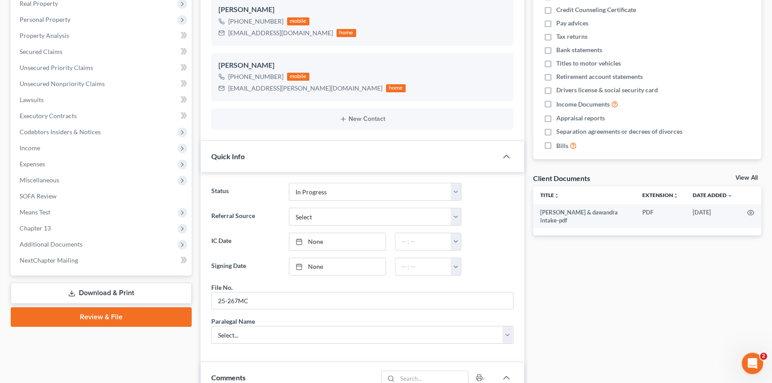
scroll to position [81, 0]
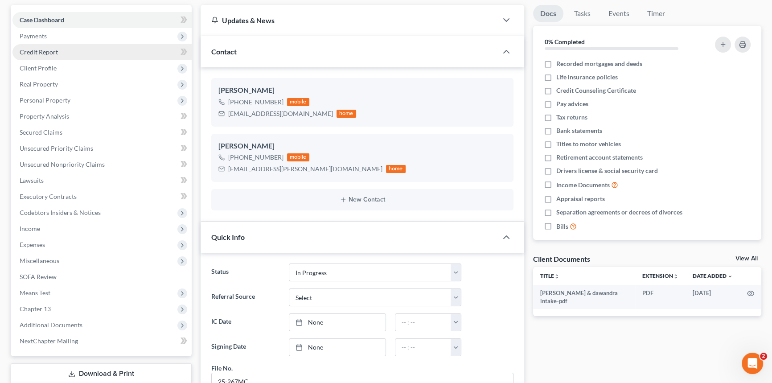
click at [41, 53] on span "Credit Report" at bounding box center [39, 52] width 38 height 8
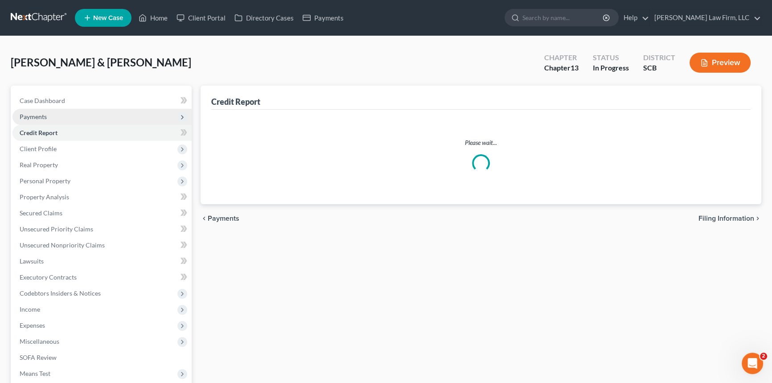
click at [54, 47] on div "Hamilton, Eric & Dawndra Upgraded Chapter Chapter 13 Status In Progress Distric…" at bounding box center [386, 66] width 751 height 39
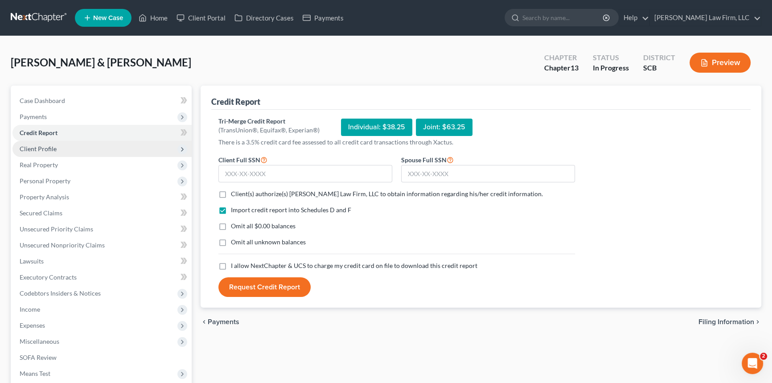
click at [49, 146] on span "Client Profile" at bounding box center [38, 149] width 37 height 8
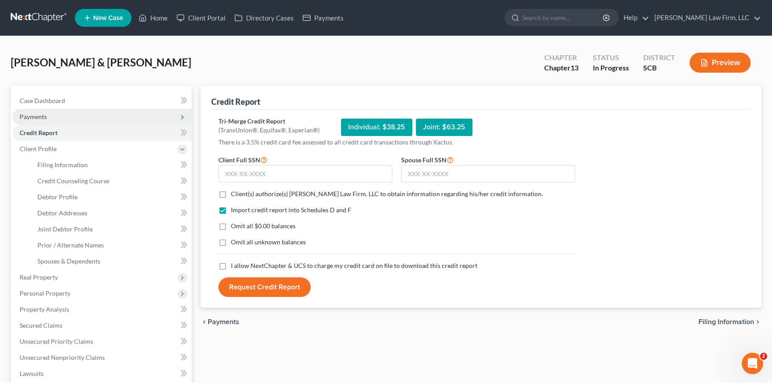
click at [47, 118] on span "Payments" at bounding box center [101, 117] width 179 height 16
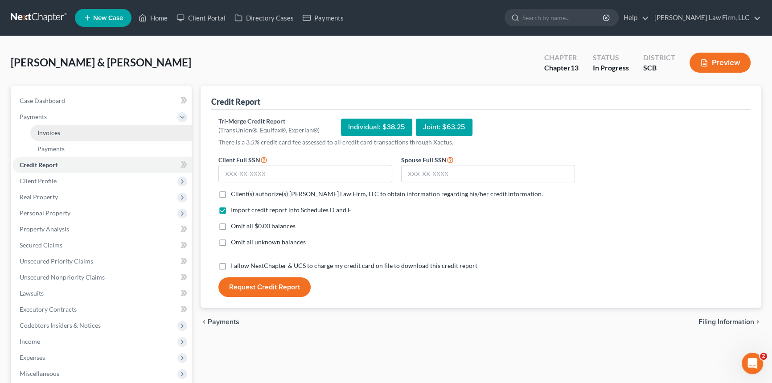
click at [57, 134] on span "Invoices" at bounding box center [48, 133] width 23 height 8
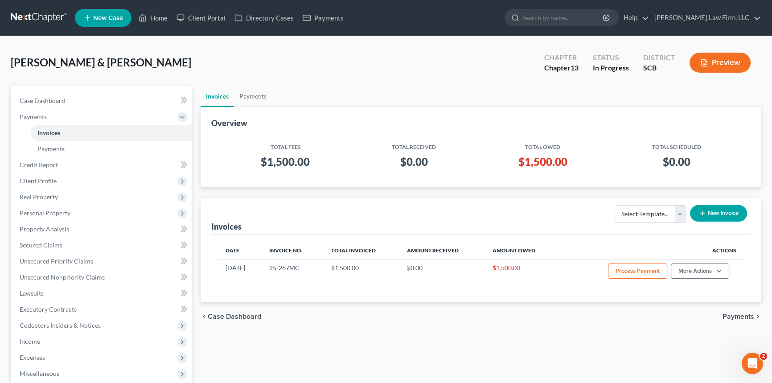
click at [196, 180] on div "Invoices Payments Overview Total Fees Total Received Total Owed Total Scheduled…" at bounding box center [481, 303] width 570 height 435
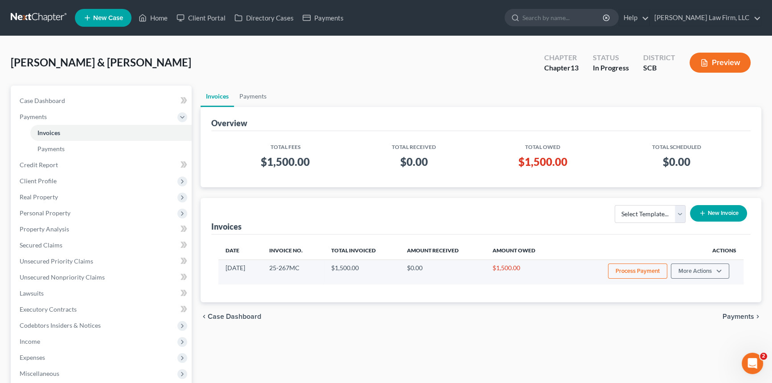
click at [637, 271] on button "Process Payment" at bounding box center [637, 271] width 59 height 15
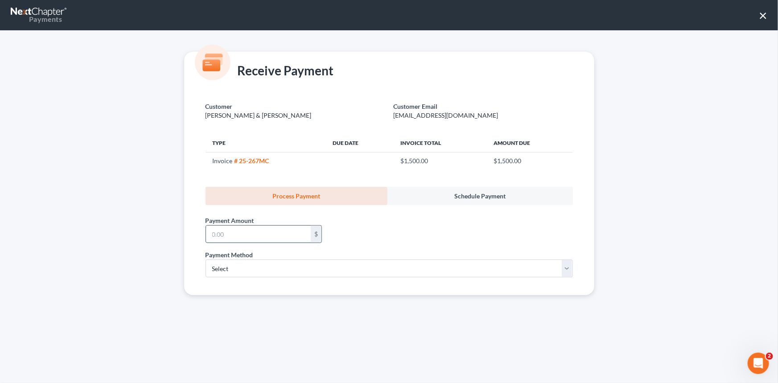
click at [235, 236] on input "text" at bounding box center [258, 234] width 105 height 17
click at [158, 269] on div "Receive Payment Customer Hamilton, Eric & Dawndra Customer Email ericth42@gmail…" at bounding box center [389, 206] width 778 height 353
click at [231, 240] on input "text" at bounding box center [258, 234] width 105 height 17
type input "500.00"
drag, startPoint x: 266, startPoint y: 277, endPoint x: 263, endPoint y: 273, distance: 5.1
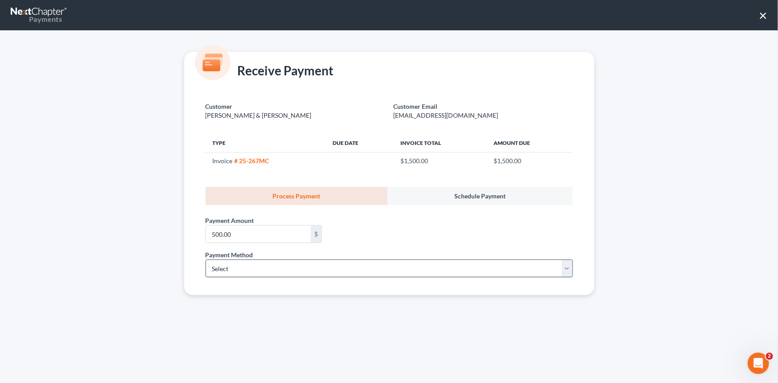
click at [266, 277] on div "Payment Method * Select ACH Credit Card" at bounding box center [389, 267] width 376 height 34
drag, startPoint x: 263, startPoint y: 273, endPoint x: 259, endPoint y: 276, distance: 5.4
click at [263, 273] on select "Select ACH Credit Card" at bounding box center [389, 269] width 367 height 18
select select "1"
click at [206, 260] on select "Select ACH Credit Card" at bounding box center [389, 269] width 367 height 18
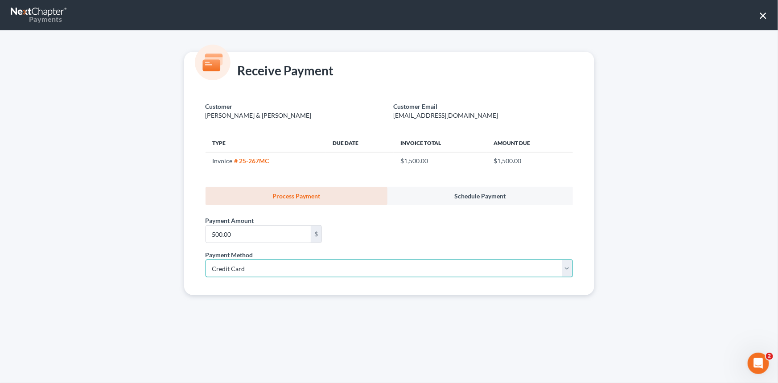
select select "42"
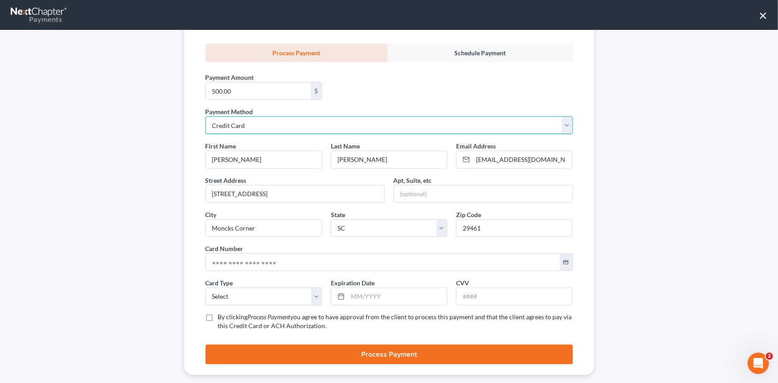
scroll to position [156, 0]
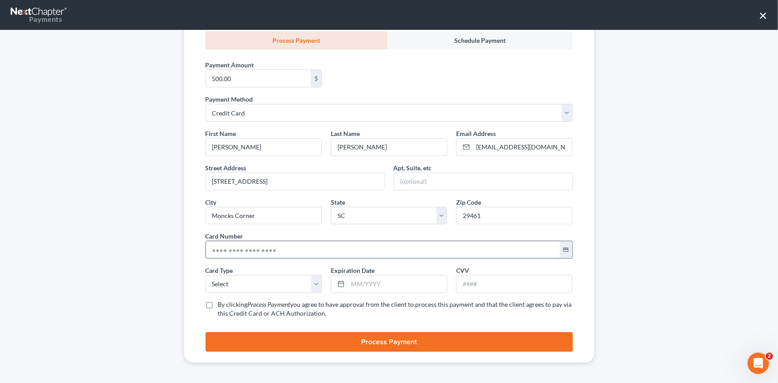
click at [242, 251] on input "text" at bounding box center [383, 249] width 354 height 17
click at [241, 251] on input "text" at bounding box center [383, 249] width 354 height 17
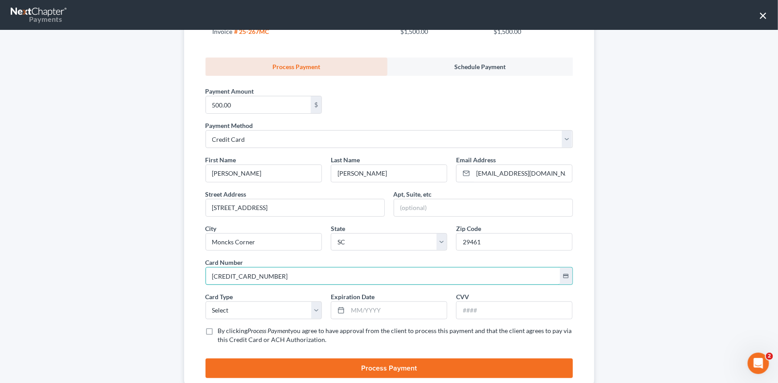
scroll to position [115, 0]
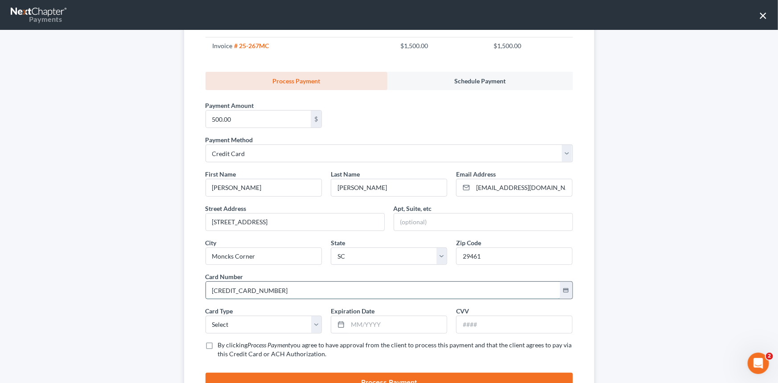
click at [244, 293] on input "5429 9798 0775 2685" at bounding box center [383, 290] width 354 height 17
type input "5429 9798 0775 2685"
click at [230, 326] on select "Select Visa MasterCard Discover American Express" at bounding box center [264, 325] width 116 height 18
select select "1"
click at [206, 316] on select "Select Visa MasterCard Discover American Express" at bounding box center [264, 325] width 116 height 18
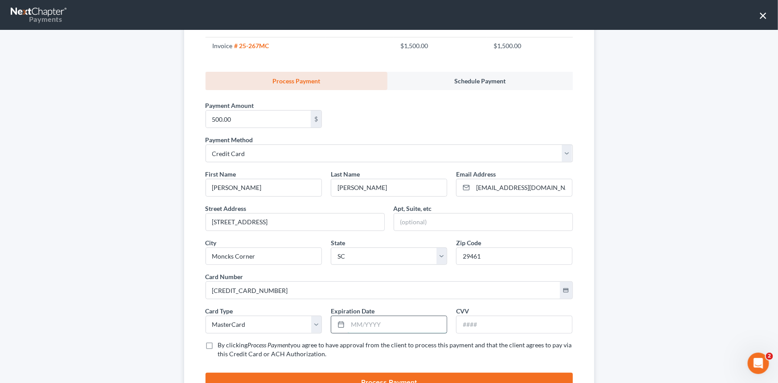
click at [362, 330] on input "text" at bounding box center [397, 324] width 99 height 17
type input "06/2029"
click at [515, 323] on input "text" at bounding box center [515, 324] width 116 height 17
type input "480"
click at [270, 347] on icon "Process Payment" at bounding box center [269, 345] width 43 height 8
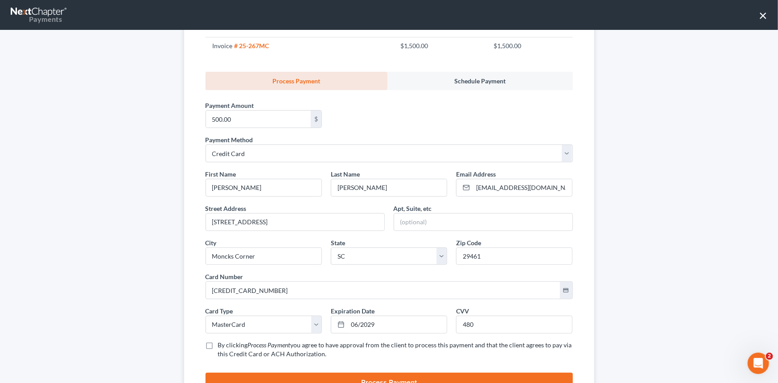
click at [227, 347] on input "By clicking Process Payment you agree to have approval from the client to proce…" at bounding box center [225, 344] width 6 height 6
checkbox input "true"
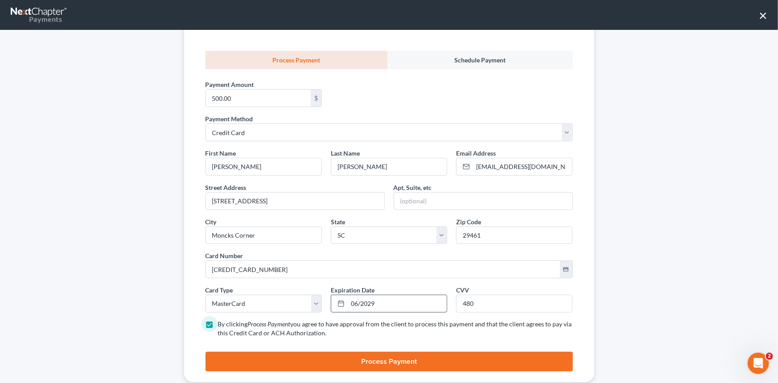
scroll to position [156, 0]
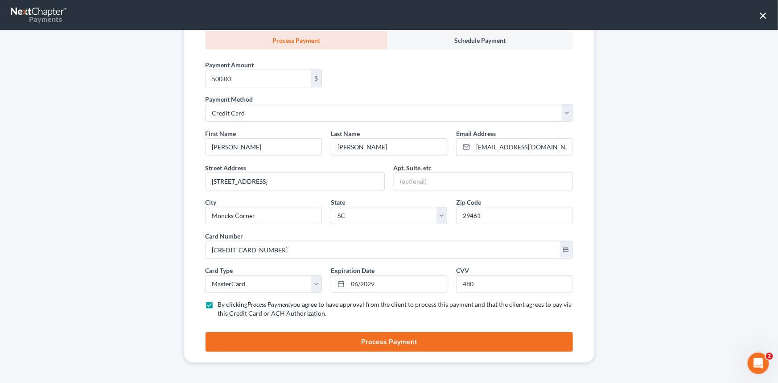
click at [392, 339] on button "Process Payment" at bounding box center [389, 342] width 367 height 20
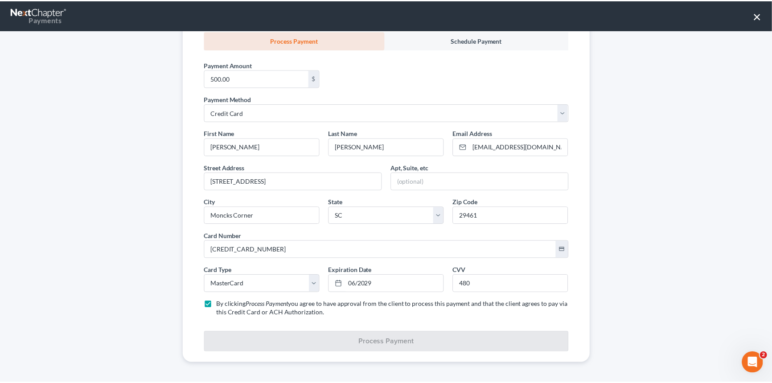
scroll to position [0, 0]
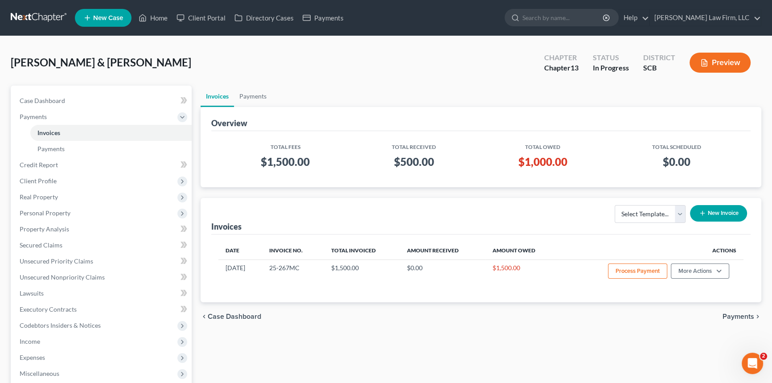
click at [34, 13] on link at bounding box center [39, 18] width 57 height 16
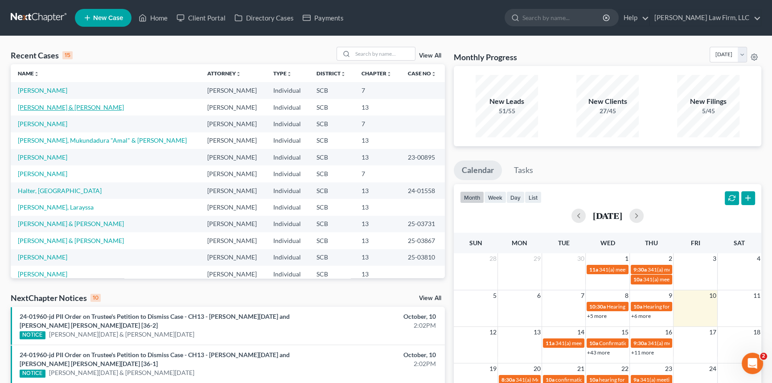
click at [81, 106] on link "[PERSON_NAME] & [PERSON_NAME]" at bounding box center [71, 107] width 106 height 8
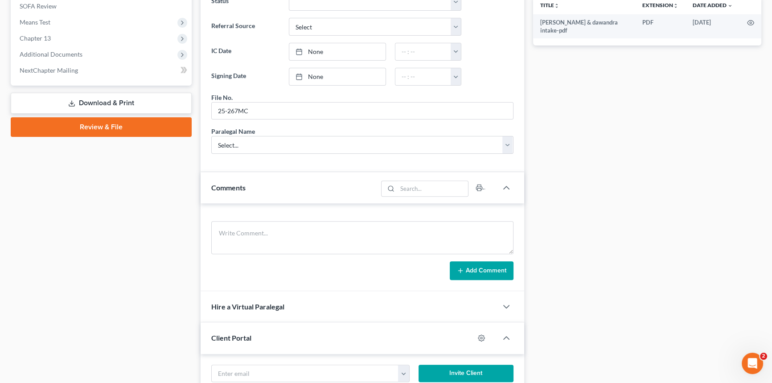
scroll to position [365, 0]
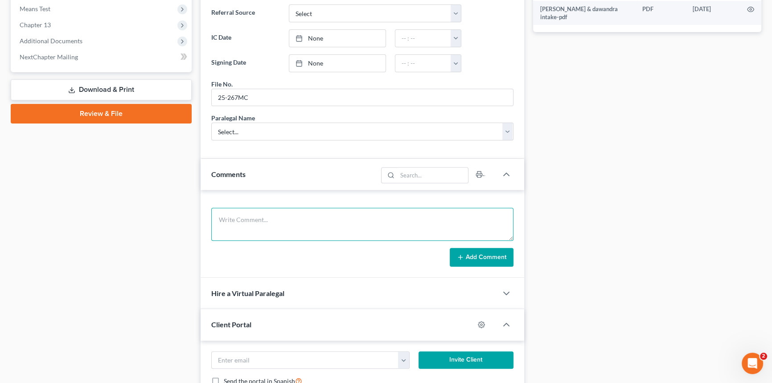
click at [230, 218] on textarea at bounding box center [362, 224] width 302 height 33
type textarea "clients paid $500 [DATE] with debit card, did not bring their SS cards-kb"
click at [470, 253] on button "Add Comment" at bounding box center [482, 257] width 64 height 19
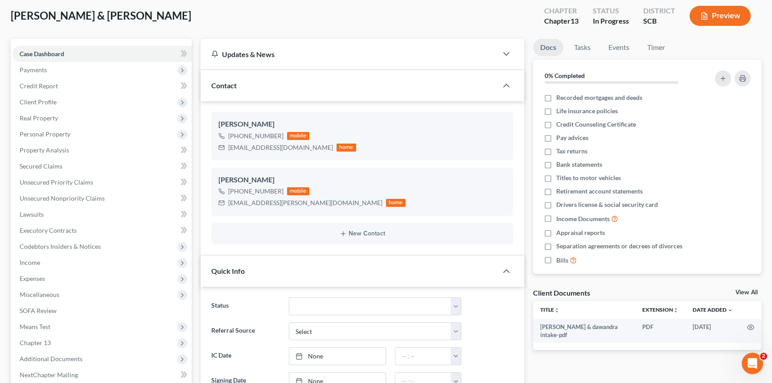
scroll to position [0, 0]
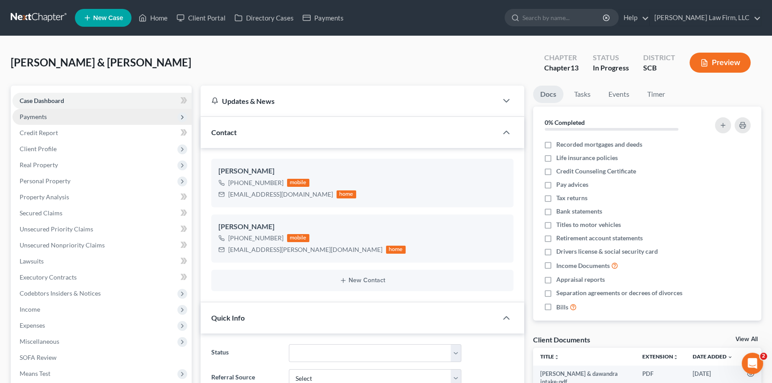
click at [40, 116] on span "Payments" at bounding box center [33, 117] width 27 height 8
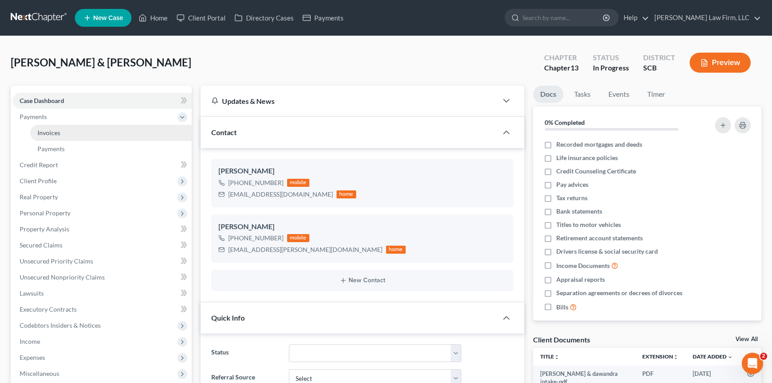
click at [68, 131] on link "Invoices" at bounding box center [110, 133] width 161 height 16
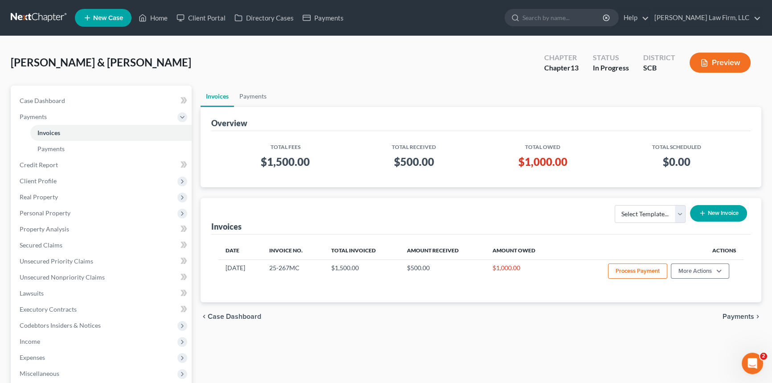
click at [45, 20] on link at bounding box center [39, 18] width 57 height 16
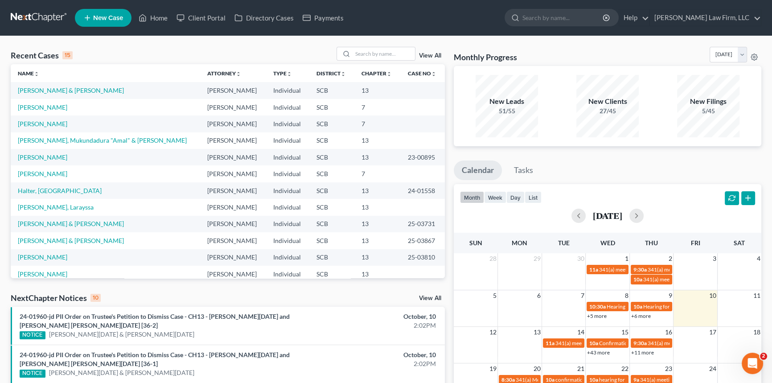
click at [100, 20] on span "New Case" at bounding box center [108, 18] width 30 height 7
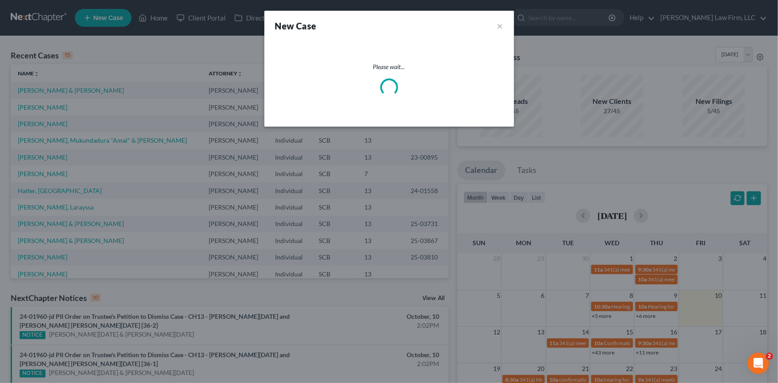
select select "72"
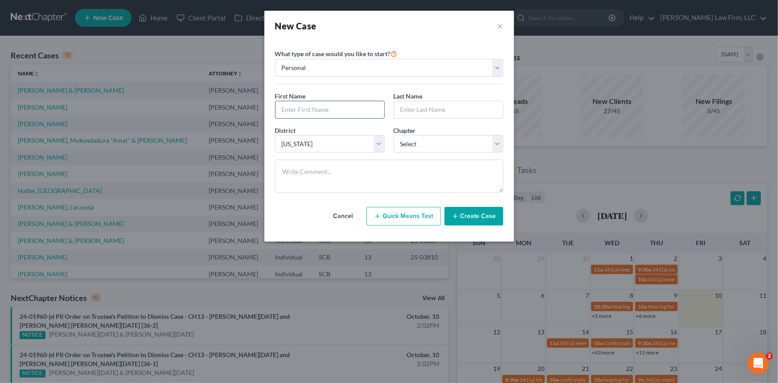
click at [316, 111] on input "text" at bounding box center [330, 109] width 109 height 17
type input "[PERSON_NAME]"
select select "0"
click at [468, 213] on button "Create Case" at bounding box center [474, 216] width 59 height 19
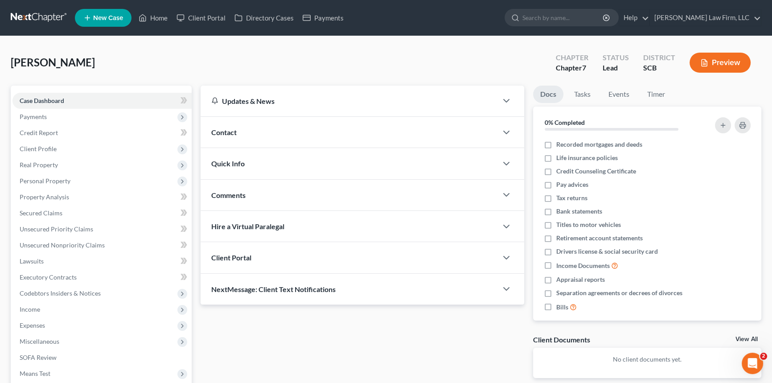
click at [231, 136] on div "Contact" at bounding box center [349, 132] width 297 height 31
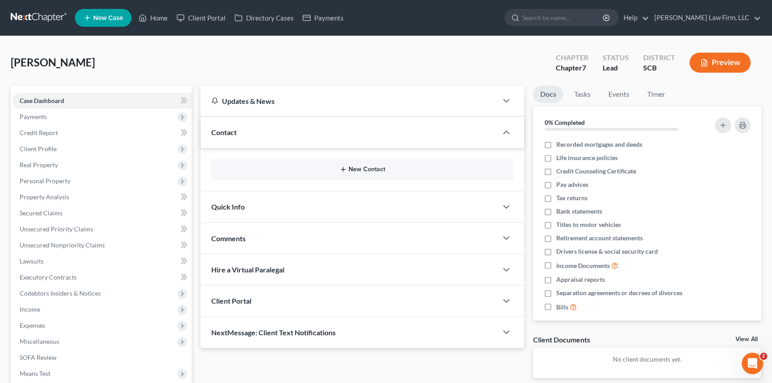
click at [357, 169] on button "New Contact" at bounding box center [363, 169] width 288 height 7
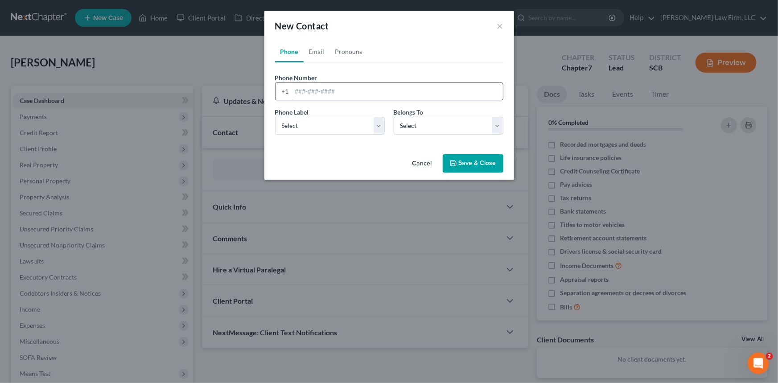
click at [306, 91] on input "tel" at bounding box center [397, 91] width 211 height 17
type input "843+-384-2508"
drag, startPoint x: 300, startPoint y: 125, endPoint x: 296, endPoint y: 132, distance: 8.8
click at [300, 125] on select "Select Mobile Home Work Other" at bounding box center [330, 126] width 110 height 18
click at [295, 130] on select "Select Mobile Home Work Other" at bounding box center [330, 126] width 110 height 18
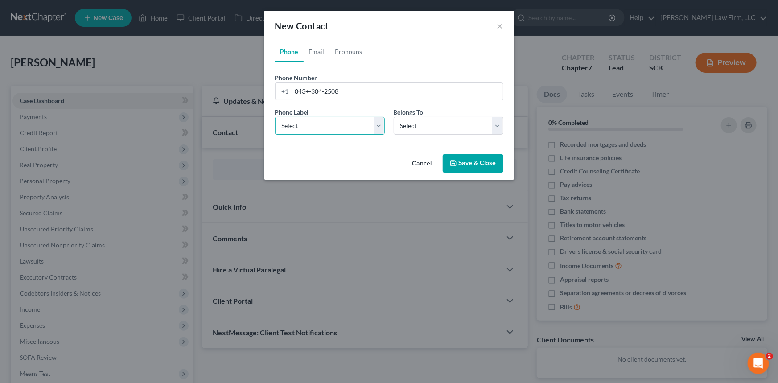
select select "0"
click at [275, 117] on select "Select Mobile Home Work Other" at bounding box center [330, 126] width 110 height 18
click at [449, 117] on select "Select Client Other" at bounding box center [449, 126] width 110 height 18
select select "0"
click at [394, 117] on select "Select Client Other" at bounding box center [449, 126] width 110 height 18
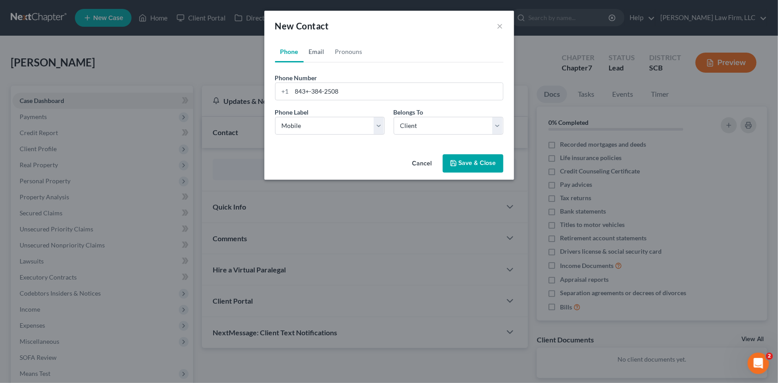
click at [314, 52] on link "Email" at bounding box center [317, 51] width 26 height 21
click at [290, 53] on link "Phone" at bounding box center [289, 51] width 29 height 21
drag, startPoint x: 354, startPoint y: 87, endPoint x: 256, endPoint y: 95, distance: 98.9
click at [256, 95] on div "New Contact × Phone Email Pronouns Phone Number * +1 843+-384-2508 Ext. Phone L…" at bounding box center [389, 191] width 778 height 383
type input "[PHONE_NUMBER]"
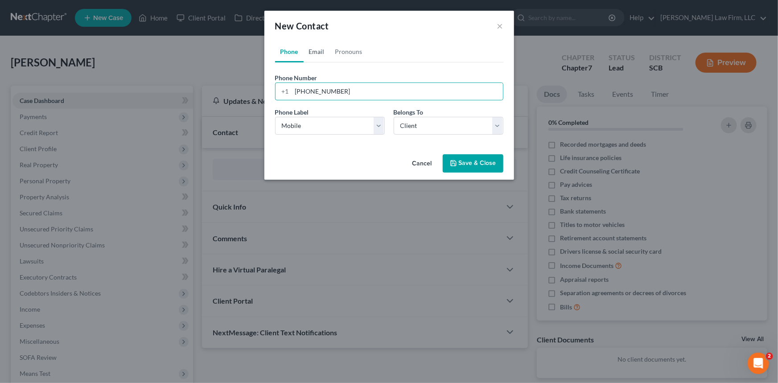
click at [313, 53] on link "Email" at bounding box center [317, 51] width 26 height 21
click at [307, 90] on input "email" at bounding box center [397, 91] width 211 height 17
type input "[EMAIL_ADDRESS][DOMAIN_NAME]"
select select "0"
click at [476, 160] on button "Save & Close" at bounding box center [473, 163] width 61 height 19
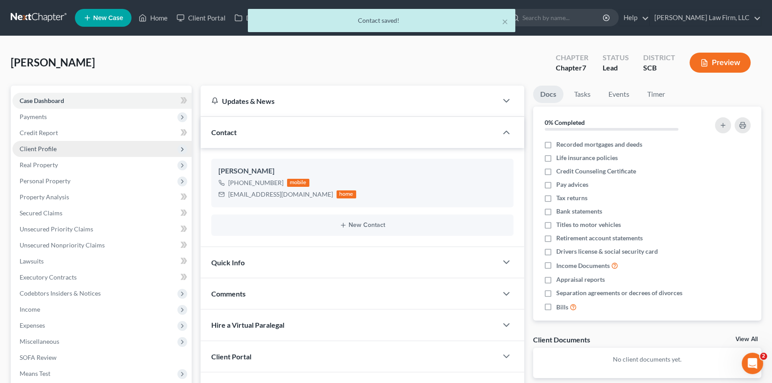
click at [35, 146] on span "Client Profile" at bounding box center [38, 149] width 37 height 8
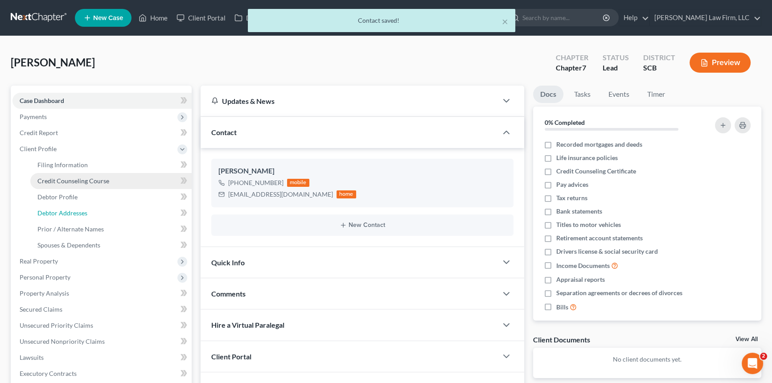
drag, startPoint x: 76, startPoint y: 207, endPoint x: 141, endPoint y: 175, distance: 73.2
click at [76, 207] on link "Debtor Addresses" at bounding box center [110, 213] width 161 height 16
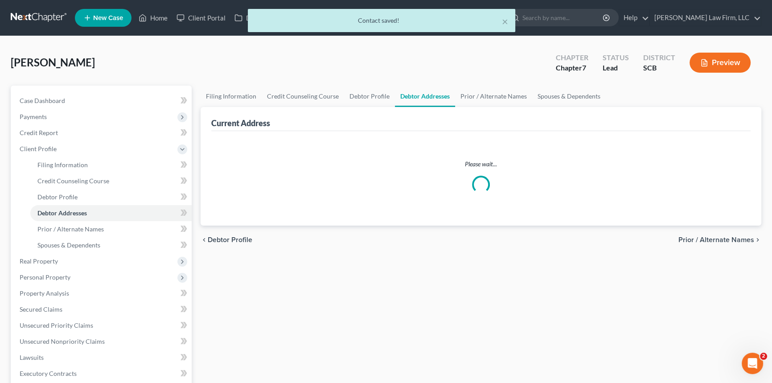
select select "0"
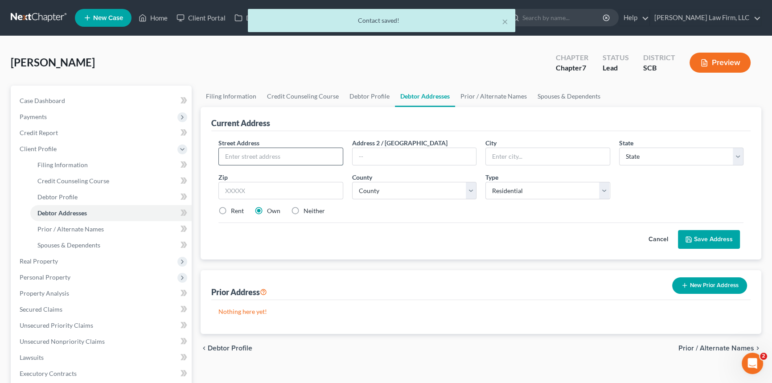
click at [309, 160] on input "text" at bounding box center [281, 156] width 124 height 17
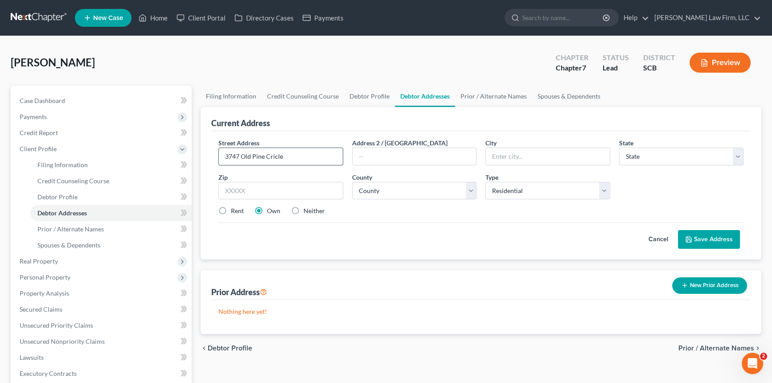
click at [309, 160] on input "3747 Old Pine Cricle" at bounding box center [281, 156] width 124 height 17
type input "[STREET_ADDRESS]"
type input "Apt 226"
drag, startPoint x: 456, startPoint y: 162, endPoint x: 499, endPoint y: 162, distance: 42.8
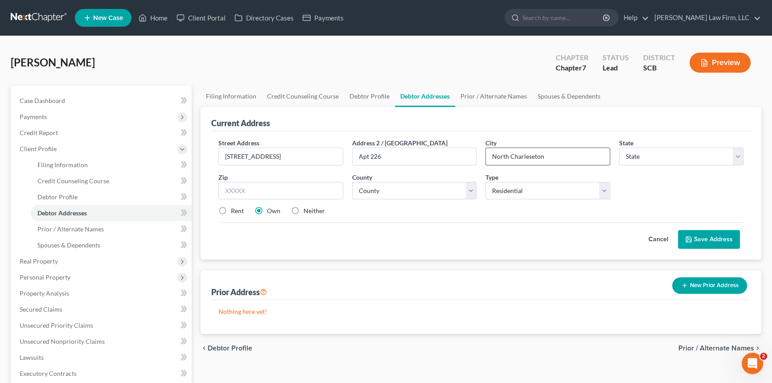
click at [453, 162] on div "Street Address * [STREET_ADDRESS] * [GEOGRAPHIC_DATA] * State [US_STATE] AK AR …" at bounding box center [481, 180] width 534 height 85
drag, startPoint x: 560, startPoint y: 156, endPoint x: 479, endPoint y: 148, distance: 81.1
click at [479, 148] on div "Street Address * [STREET_ADDRESS] * [GEOGRAPHIC_DATA] * State [US_STATE] AK AR …" at bounding box center [481, 180] width 534 height 85
type input "[GEOGRAPHIC_DATA]"
select select "42"
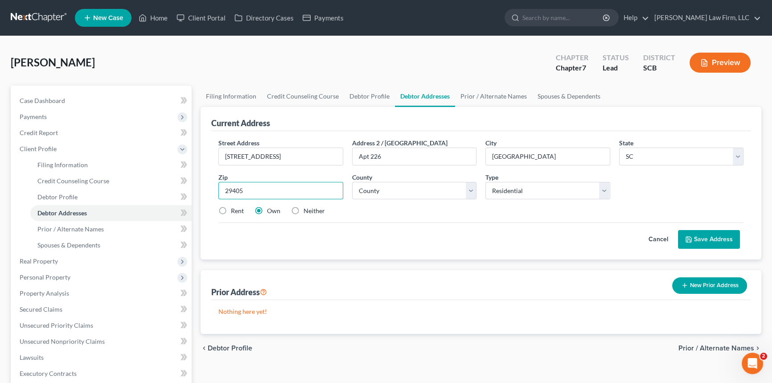
type input "29405"
select select "9"
click at [230, 209] on div "Rent" at bounding box center [231, 210] width 25 height 9
click at [231, 209] on label "Rent" at bounding box center [237, 210] width 13 height 9
click at [235, 209] on input "Rent" at bounding box center [238, 209] width 6 height 6
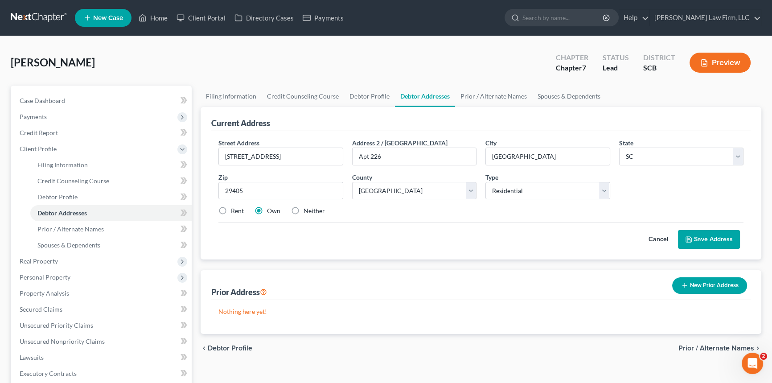
radio input "true"
click at [706, 236] on button "Save Address" at bounding box center [709, 239] width 62 height 19
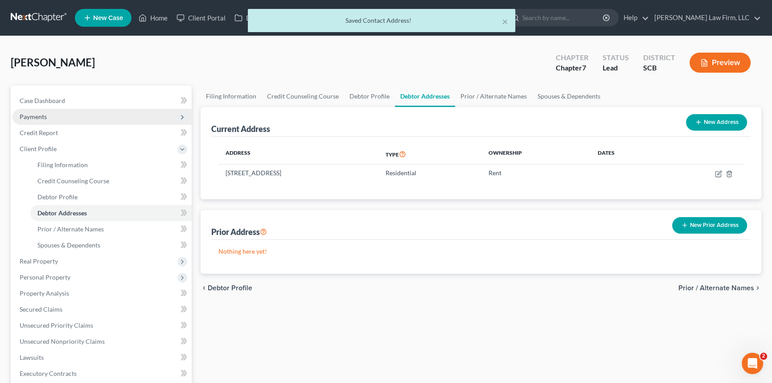
click at [39, 120] on span "Payments" at bounding box center [101, 117] width 179 height 16
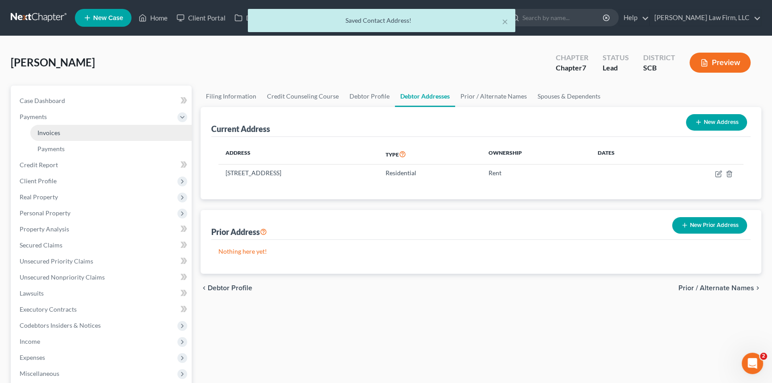
click at [50, 131] on span "Invoices" at bounding box center [48, 133] width 23 height 8
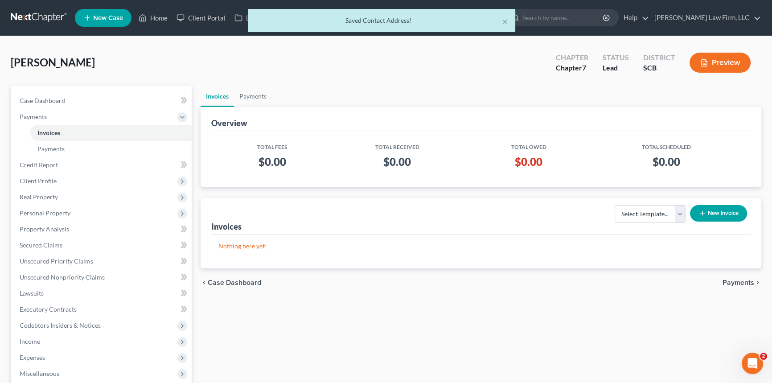
click at [733, 215] on button "New Invoice" at bounding box center [718, 213] width 57 height 17
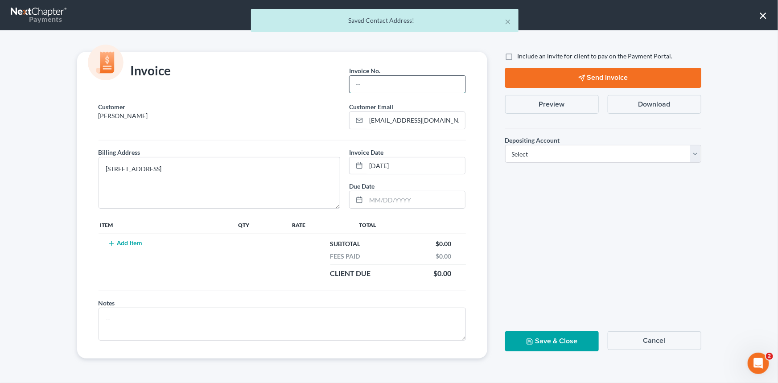
click at [369, 87] on input "text" at bounding box center [408, 84] width 116 height 17
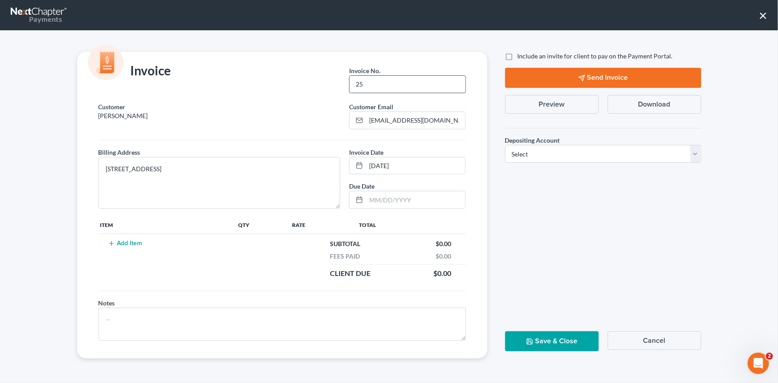
click at [440, 76] on input "25" at bounding box center [408, 84] width 116 height 17
type input "25-0270 CHS"
click at [143, 242] on button "Add Item" at bounding box center [125, 243] width 39 height 7
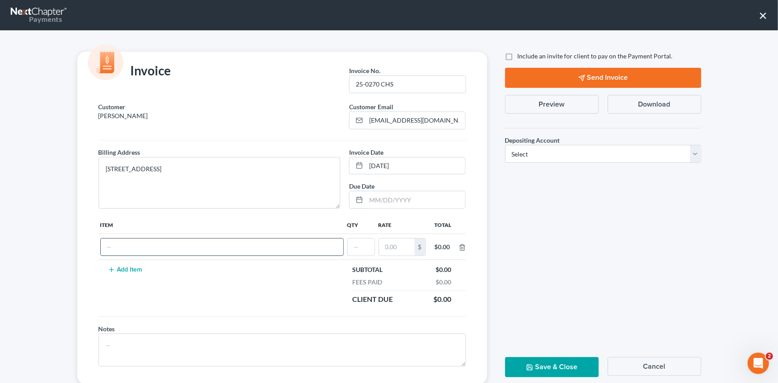
click at [139, 252] on input "text" at bounding box center [222, 247] width 243 height 17
type input "Ch 7 fee"
type input "1"
type input "2"
type input "2,900"
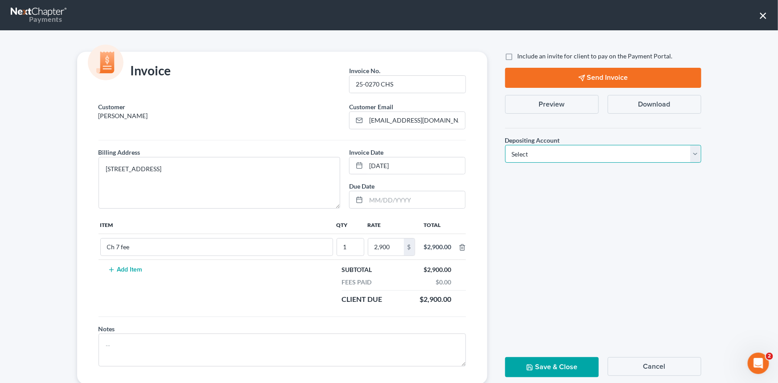
click at [528, 153] on select "Select Operation Trust" at bounding box center [603, 154] width 196 height 18
click at [505, 145] on select "Select Operation Trust" at bounding box center [603, 154] width 196 height 18
click at [520, 156] on select "Select Operation Trust" at bounding box center [603, 154] width 196 height 18
select select "1"
click at [505, 145] on select "Select Operation Trust" at bounding box center [603, 154] width 196 height 18
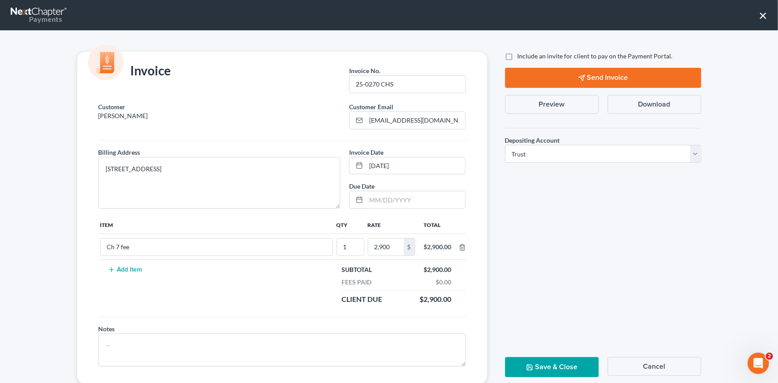
click at [530, 365] on icon "button" at bounding box center [529, 367] width 5 height 5
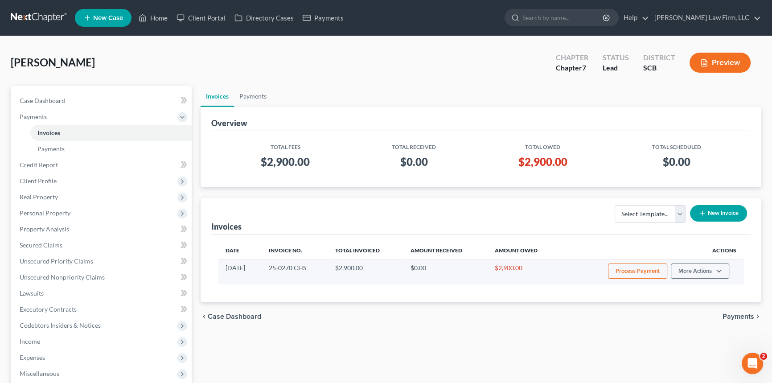
click at [646, 271] on button "Process Payment" at bounding box center [637, 271] width 59 height 15
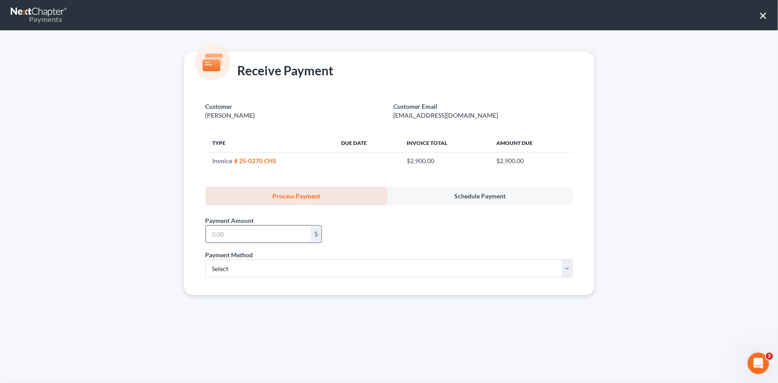
drag, startPoint x: 231, startPoint y: 241, endPoint x: 236, endPoint y: 238, distance: 5.8
click at [236, 238] on input "text" at bounding box center [258, 234] width 105 height 17
type input "500.00"
click at [252, 268] on select "Select ACH Credit Card" at bounding box center [389, 269] width 367 height 18
select select "1"
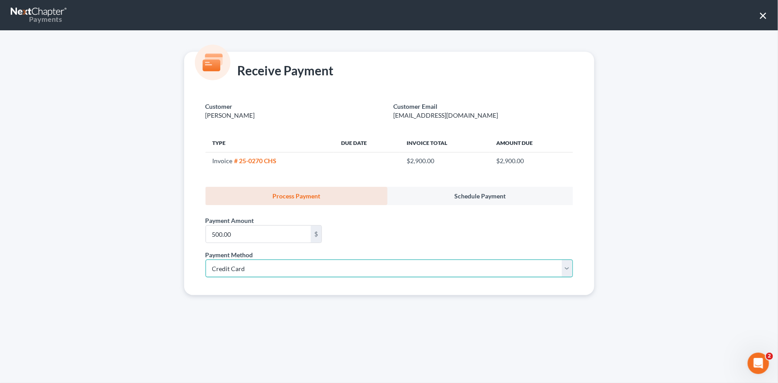
click at [206, 260] on select "Select ACH Credit Card" at bounding box center [389, 269] width 367 height 18
select select "42"
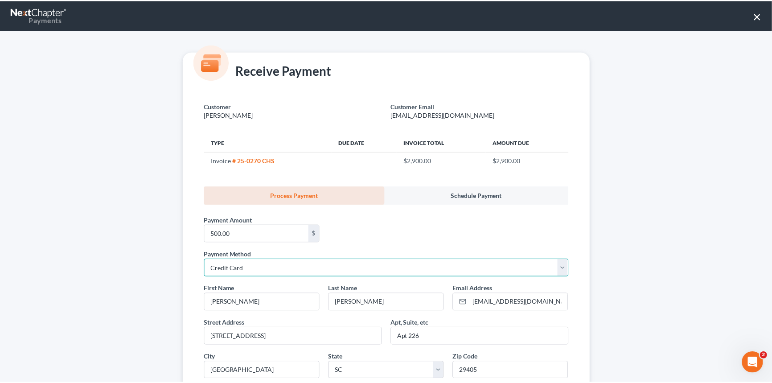
scroll to position [156, 0]
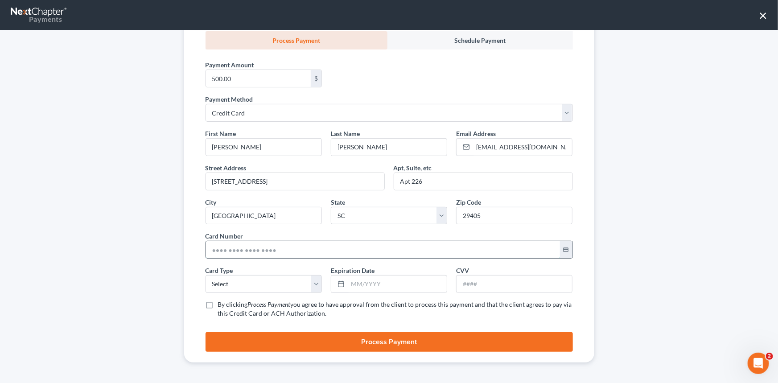
click at [233, 251] on input "text" at bounding box center [383, 249] width 354 height 17
type input "[CREDIT_CARD_NUMBER]"
click at [247, 284] on select "Select Visa MasterCard Discover American Express" at bounding box center [264, 284] width 116 height 18
select select "0"
click at [206, 275] on select "Select Visa MasterCard Discover American Express" at bounding box center [264, 284] width 116 height 18
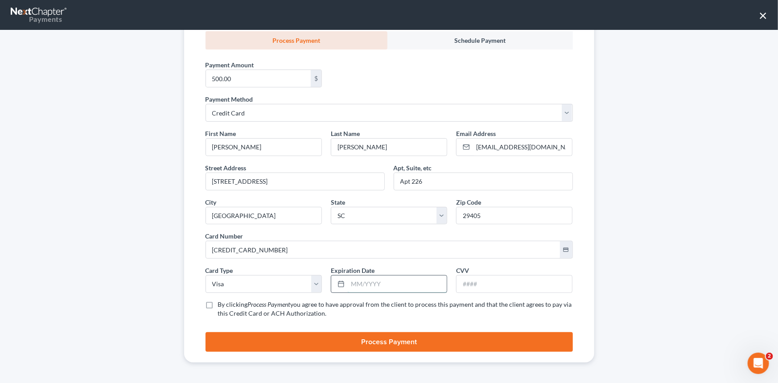
click at [358, 276] on input "text" at bounding box center [397, 284] width 99 height 17
type input "08/2029"
click at [479, 289] on input "text" at bounding box center [515, 284] width 116 height 17
type input "518"
click at [218, 305] on label "By clicking Process Payment you agree to have approval from the client to proce…" at bounding box center [395, 309] width 355 height 18
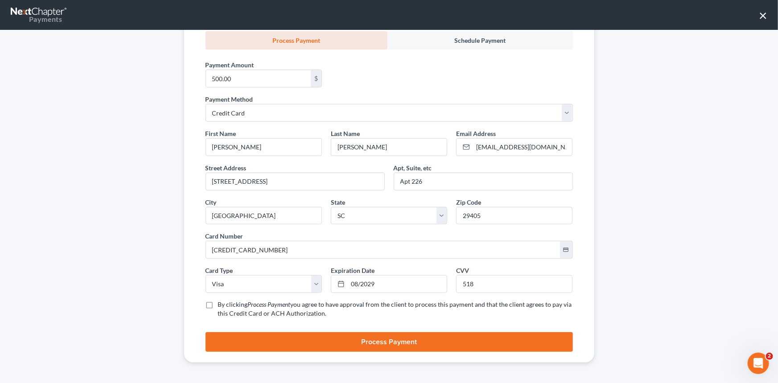
click at [222, 305] on input "By clicking Process Payment you agree to have approval from the client to proce…" at bounding box center [225, 303] width 6 height 6
checkbox input "true"
click at [383, 342] on button "Process Payment" at bounding box center [389, 342] width 367 height 20
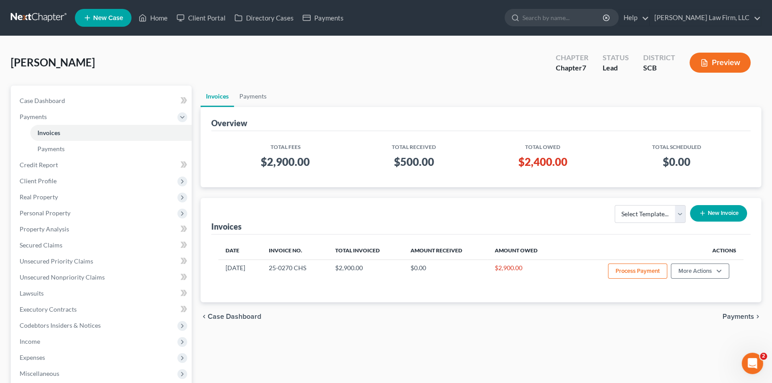
click at [201, 171] on div "Overview Total Fees Total Received Total Owed Total Scheduled $2,900.00 $500.00…" at bounding box center [481, 147] width 561 height 80
click at [30, 14] on link at bounding box center [39, 18] width 57 height 16
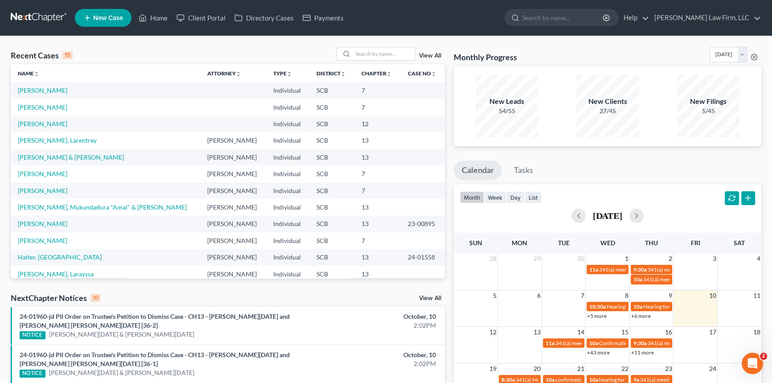
click at [446, 162] on div "Recent Cases 15 View All Name unfold_more expand_more expand_less Attorney unfo…" at bounding box center [227, 344] width 443 height 595
click at [41, 107] on link "[PERSON_NAME]" at bounding box center [43, 107] width 50 height 8
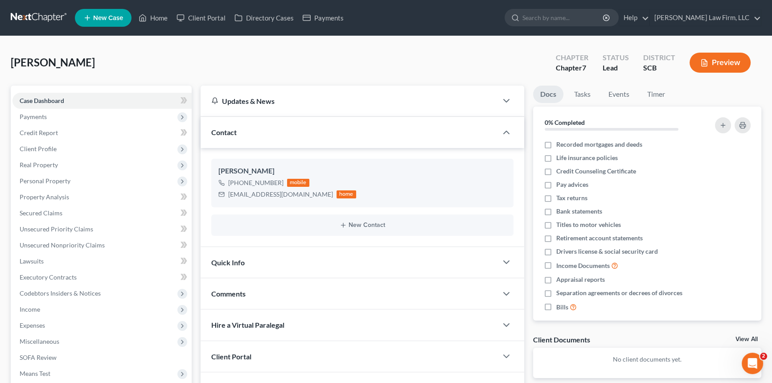
scroll to position [122, 0]
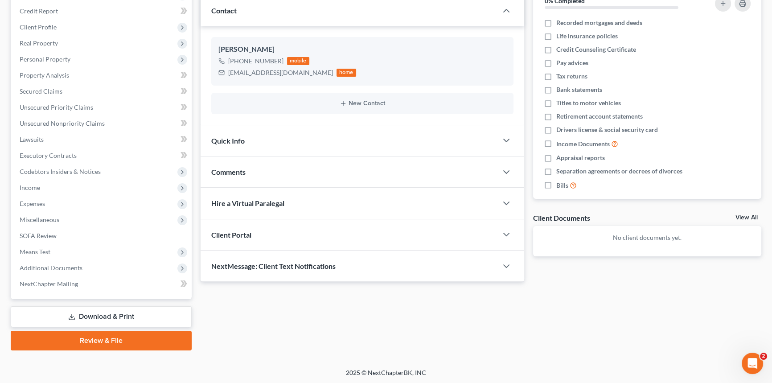
click at [241, 234] on span "Client Portal" at bounding box center [231, 235] width 40 height 8
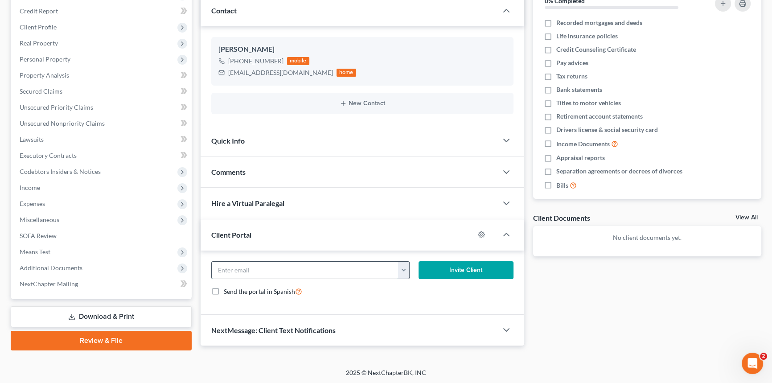
click at [275, 271] on input "email" at bounding box center [305, 270] width 187 height 17
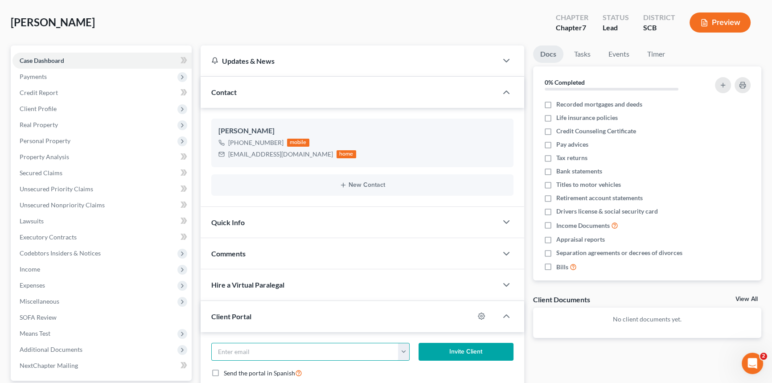
scroll to position [0, 0]
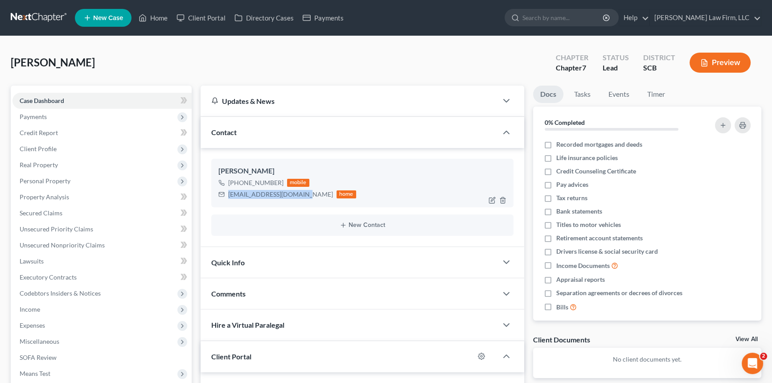
drag, startPoint x: 228, startPoint y: 193, endPoint x: 300, endPoint y: 194, distance: 72.3
click at [300, 194] on div "[EMAIL_ADDRESS][DOMAIN_NAME]" at bounding box center [280, 194] width 105 height 9
copy div "[EMAIL_ADDRESS][DOMAIN_NAME]"
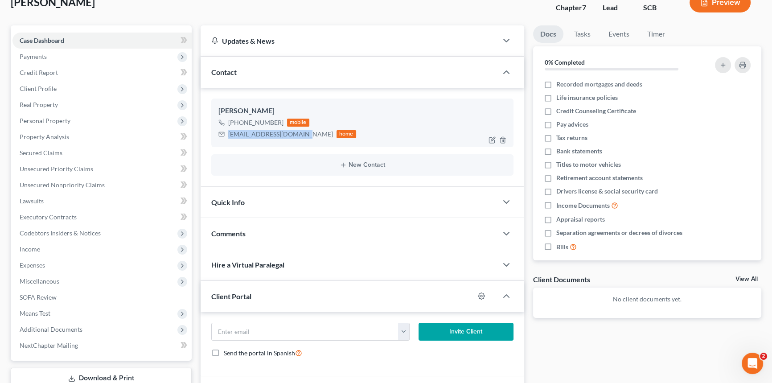
scroll to position [122, 0]
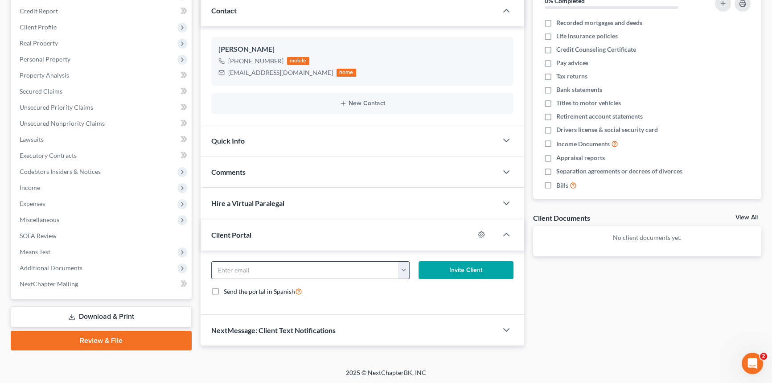
click at [272, 268] on input "email" at bounding box center [305, 270] width 187 height 17
paste input "[EMAIL_ADDRESS][DOMAIN_NAME]"
type input "[EMAIL_ADDRESS][DOMAIN_NAME]"
click at [458, 264] on button "Invite Client" at bounding box center [466, 270] width 95 height 18
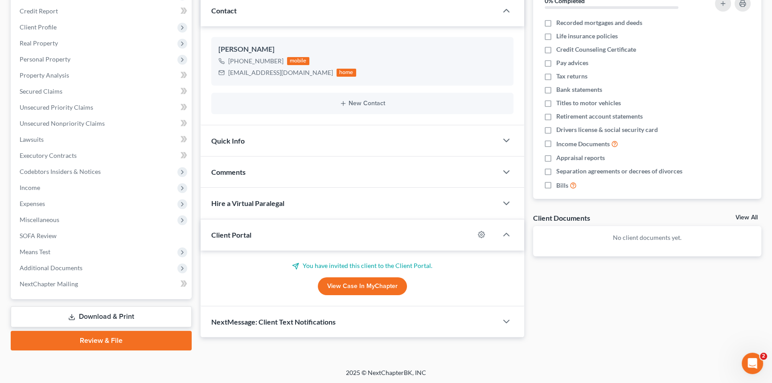
click at [242, 142] on span "Quick Info" at bounding box center [227, 140] width 33 height 8
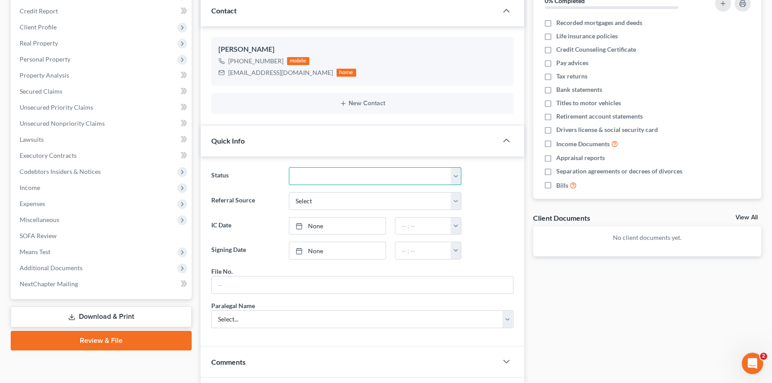
click at [313, 182] on select "Discharged Dismissed Filed In Progress Lead Lost Lead Ready to File To Review W…" at bounding box center [375, 176] width 173 height 18
select select "3"
click at [289, 167] on select "Discharged Dismissed Filed In Progress Lead Lost Lead Ready to File To Review W…" at bounding box center [375, 176] width 173 height 18
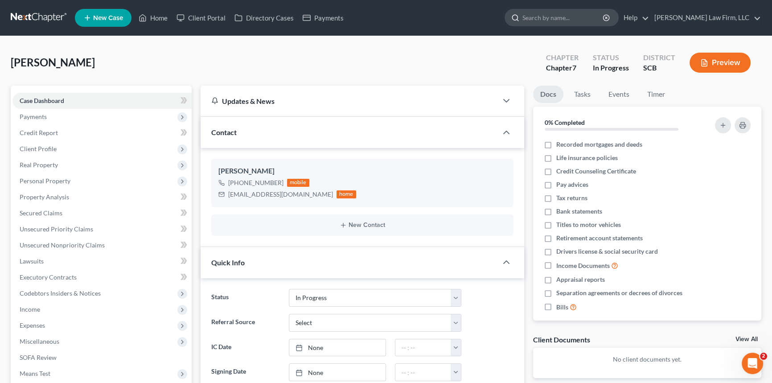
click at [587, 21] on input "search" at bounding box center [564, 17] width 82 height 17
type input "[PERSON_NAME]"
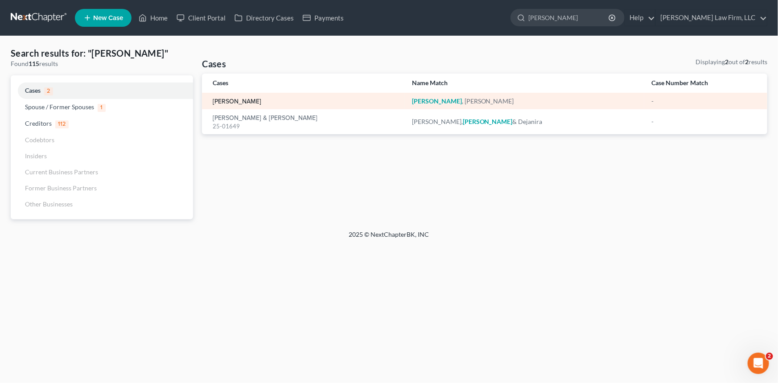
click at [239, 99] on link "[PERSON_NAME]" at bounding box center [237, 102] width 49 height 6
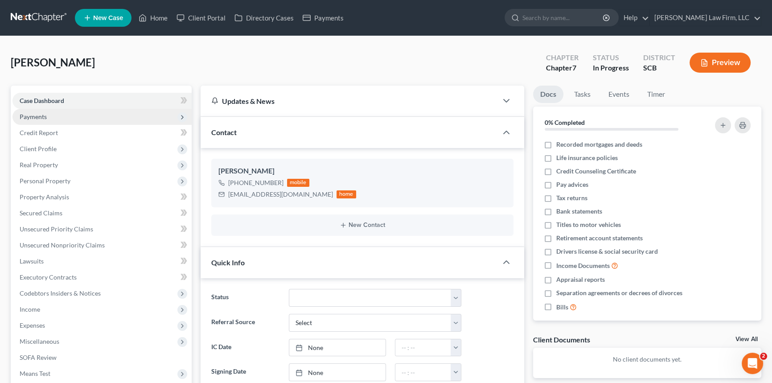
click at [41, 118] on span "Payments" at bounding box center [33, 117] width 27 height 8
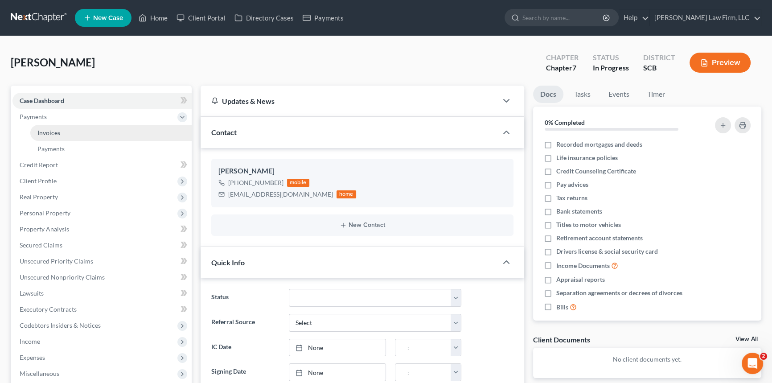
scroll to position [115, 0]
click at [49, 129] on span "Invoices" at bounding box center [48, 133] width 23 height 8
